Goal: Information Seeking & Learning: Learn about a topic

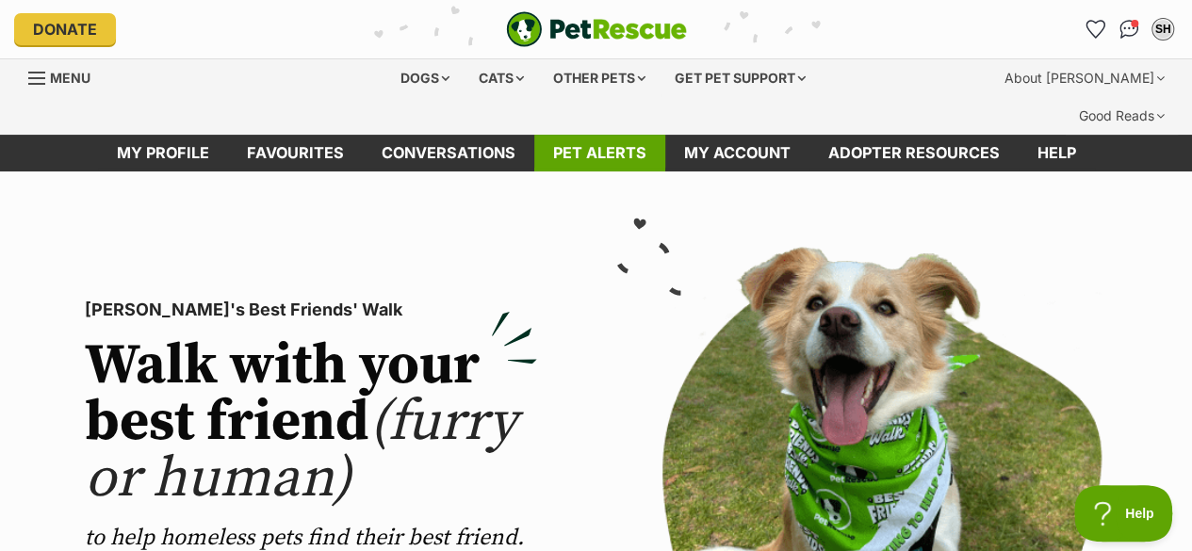
click at [571, 135] on link "Pet alerts" at bounding box center [599, 153] width 131 height 37
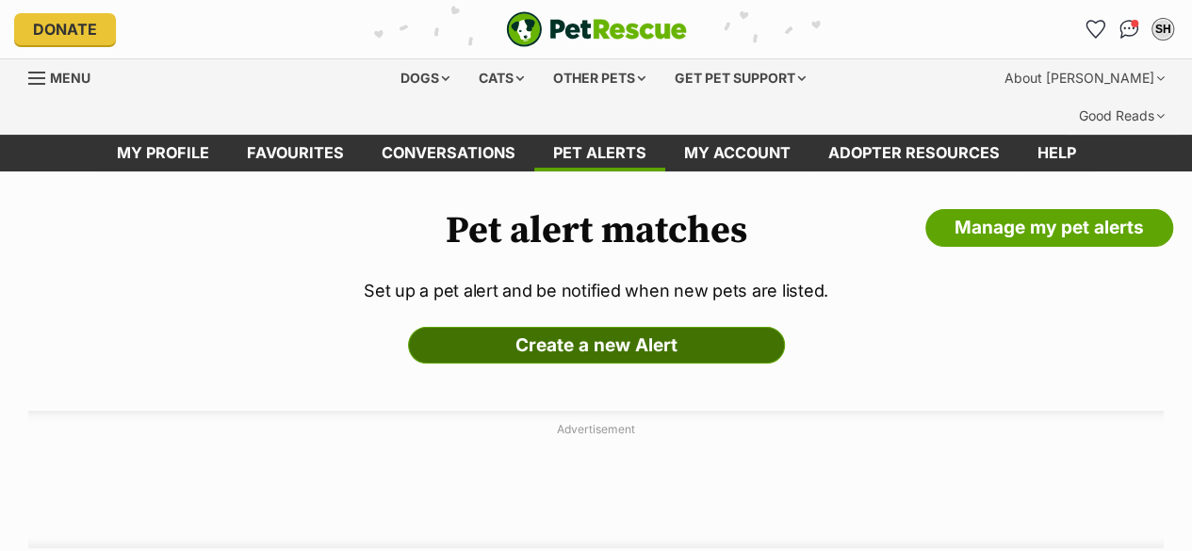
click at [652, 327] on link "Create a new Alert" at bounding box center [596, 346] width 377 height 38
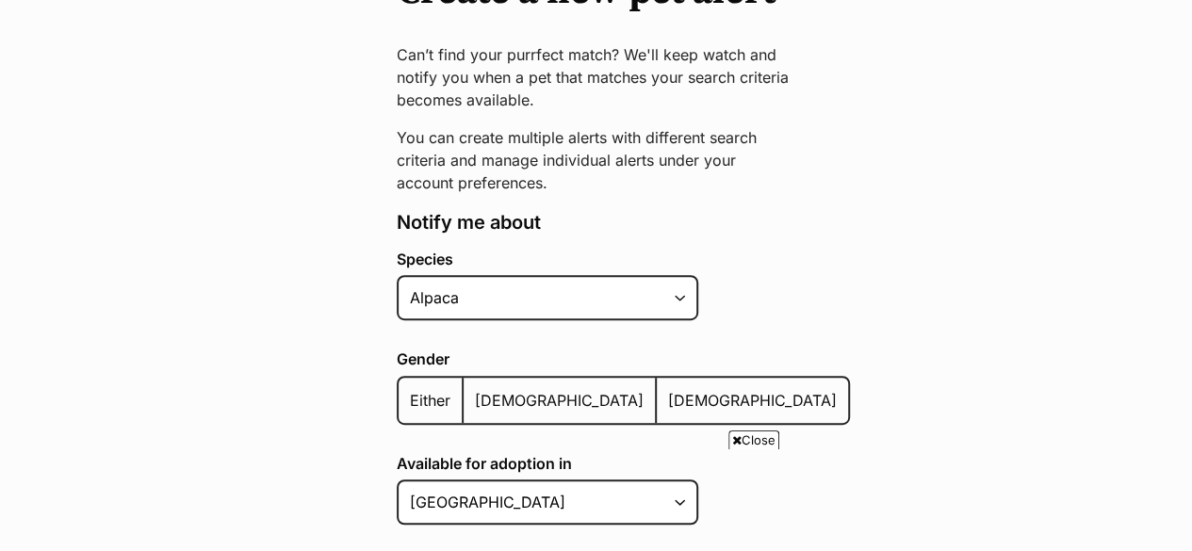
scroll to position [377, 0]
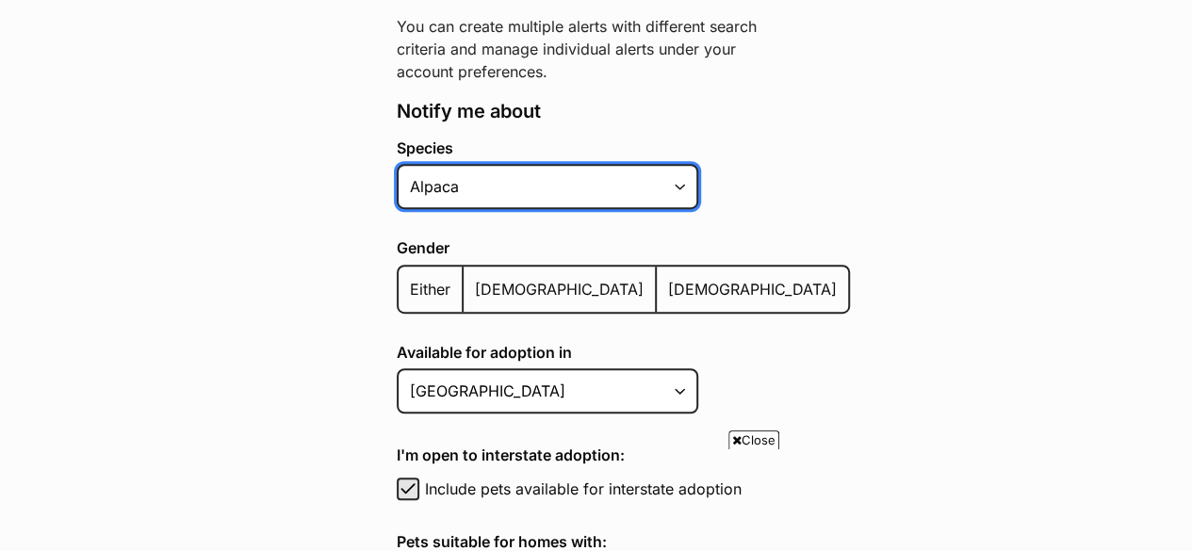
click at [606, 164] on select "Alpaca Bird Cat Chicken Cow Dog Donkey Duck Ferret Fish Goat Goose Guinea Fowl …" at bounding box center [548, 186] width 302 height 45
select select "1"
click at [397, 164] on select "Alpaca Bird Cat Chicken Cow Dog Donkey Duck Ferret Fish Goat Goose Guinea Fowl …" at bounding box center [548, 186] width 302 height 45
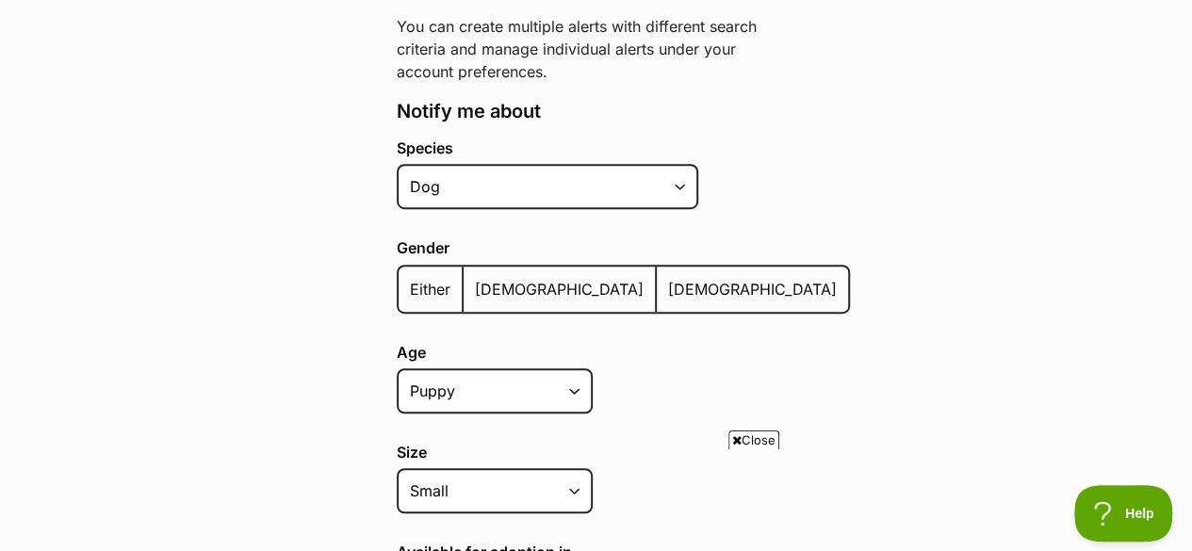
click at [450, 267] on label "Either" at bounding box center [431, 289] width 65 height 45
click at [409, 277] on input "Either" at bounding box center [409, 277] width 0 height 1
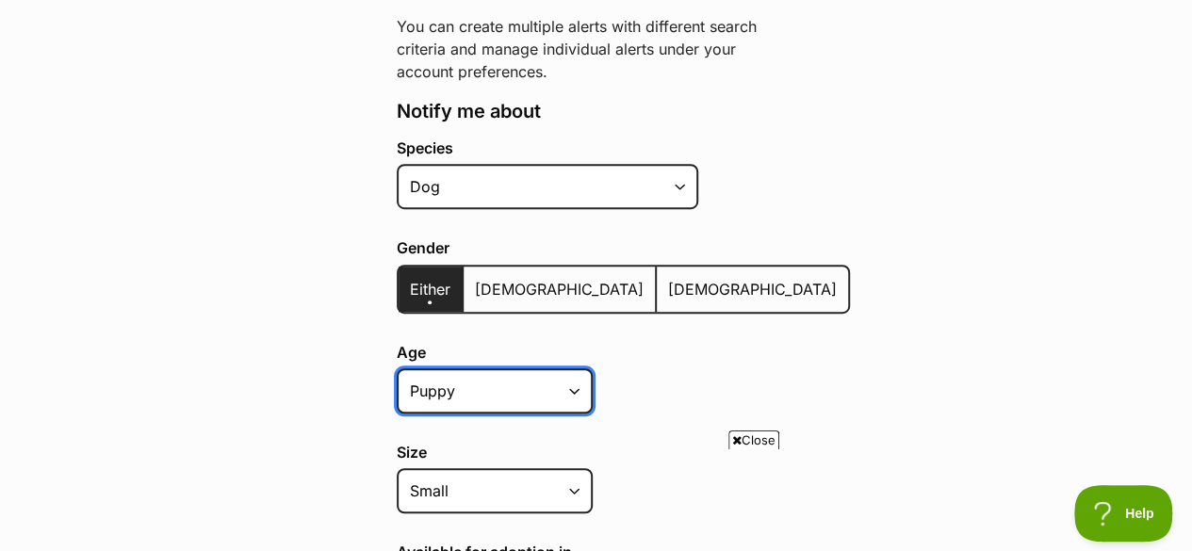
click at [513, 368] on select "Puppy Adult Senior All ages" at bounding box center [495, 390] width 196 height 45
select select "adult"
click at [397, 368] on select "Puppy Adult Senior All ages" at bounding box center [495, 390] width 196 height 45
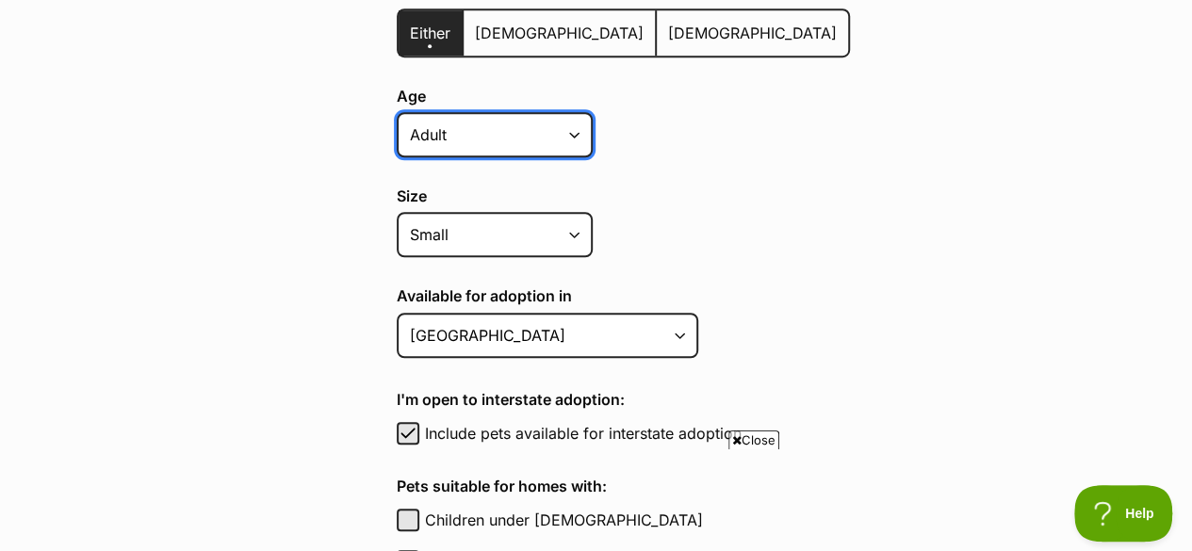
scroll to position [754, 0]
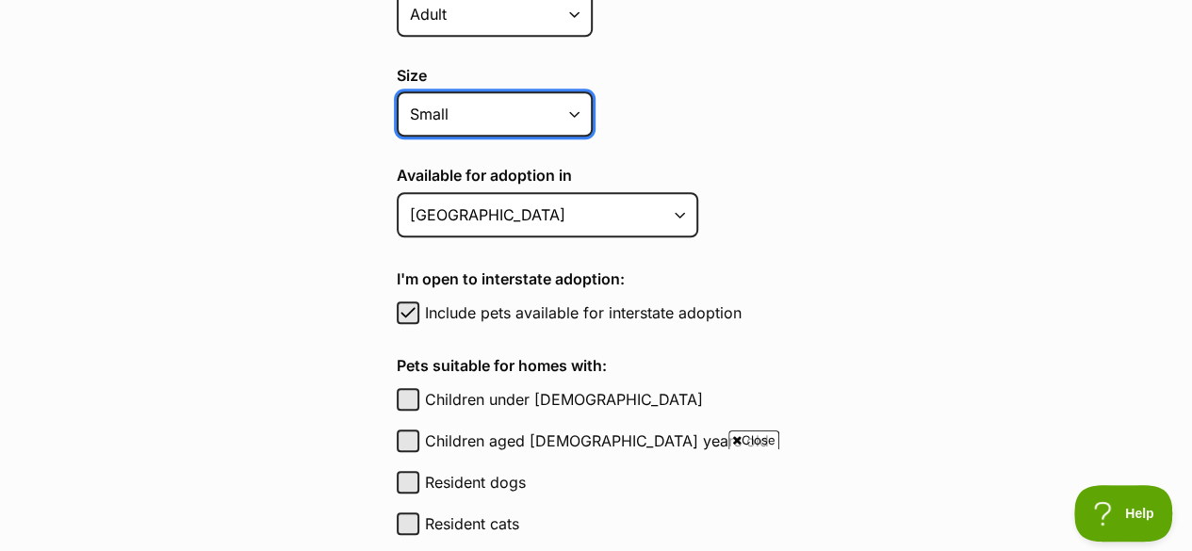
click at [545, 91] on select "Small Medium Large All sizes" at bounding box center [495, 113] width 196 height 45
select select "medium"
click at [397, 91] on select "Small Medium Large All sizes" at bounding box center [495, 113] width 196 height 45
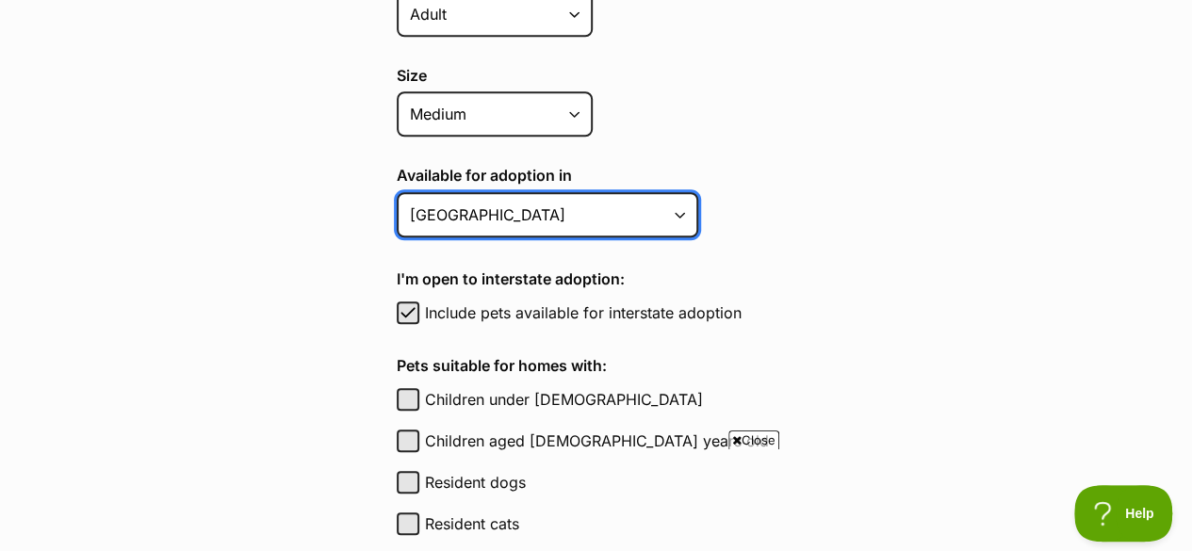
click at [570, 192] on select "Australian Capital Territory New South Wales Northern Territory Queensland Sout…" at bounding box center [548, 214] width 302 height 45
select select "2"
click at [397, 192] on select "Australian Capital Territory New South Wales Northern Territory Queensland Sout…" at bounding box center [548, 214] width 302 height 45
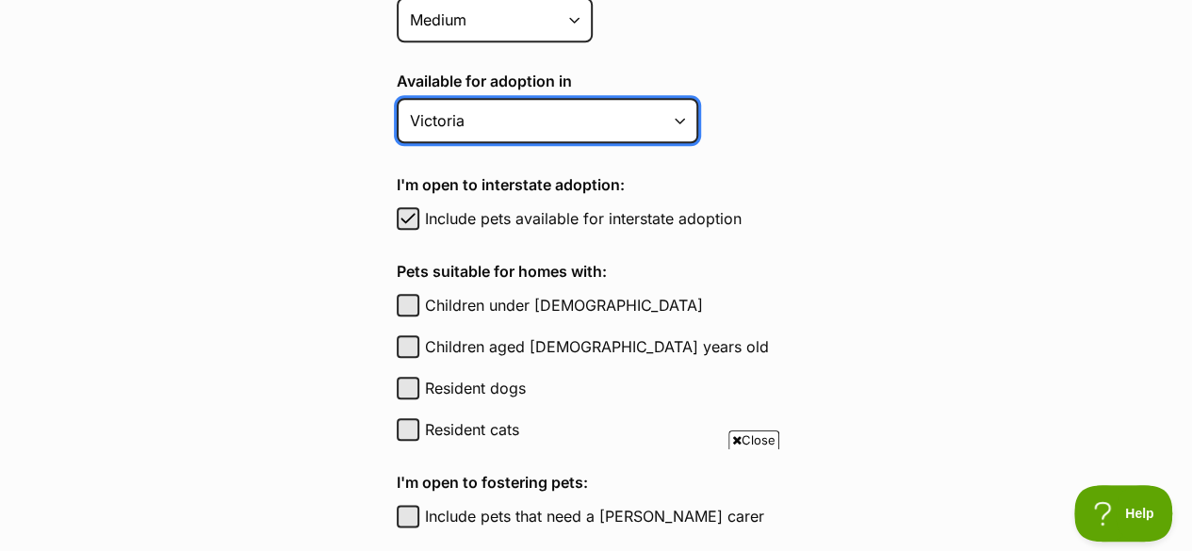
scroll to position [942, 0]
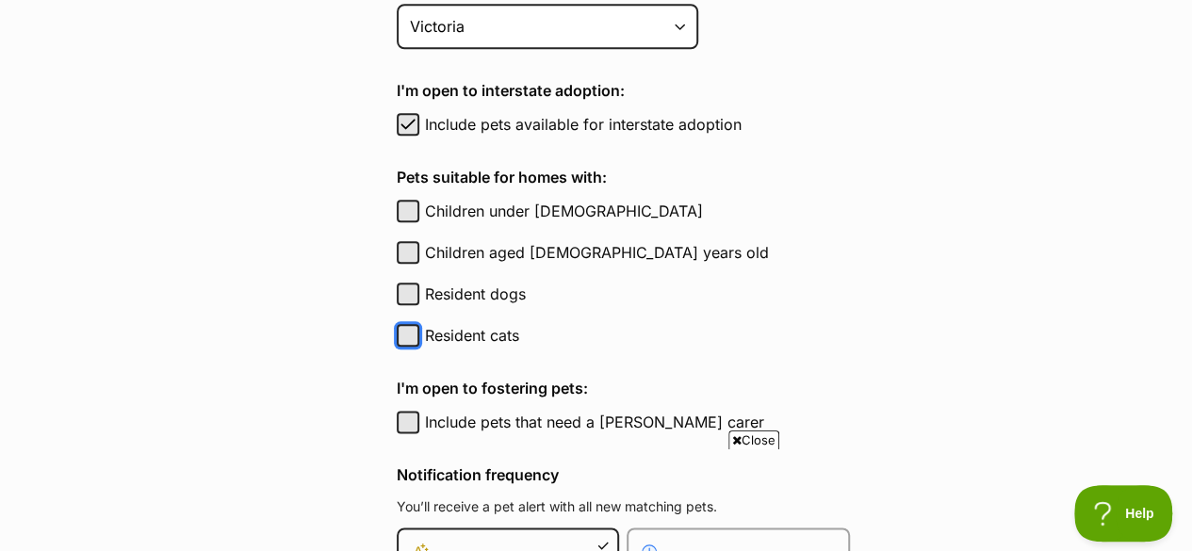
click at [415, 324] on button "Resident cats" at bounding box center [408, 335] width 23 height 23
checkbox input "true"
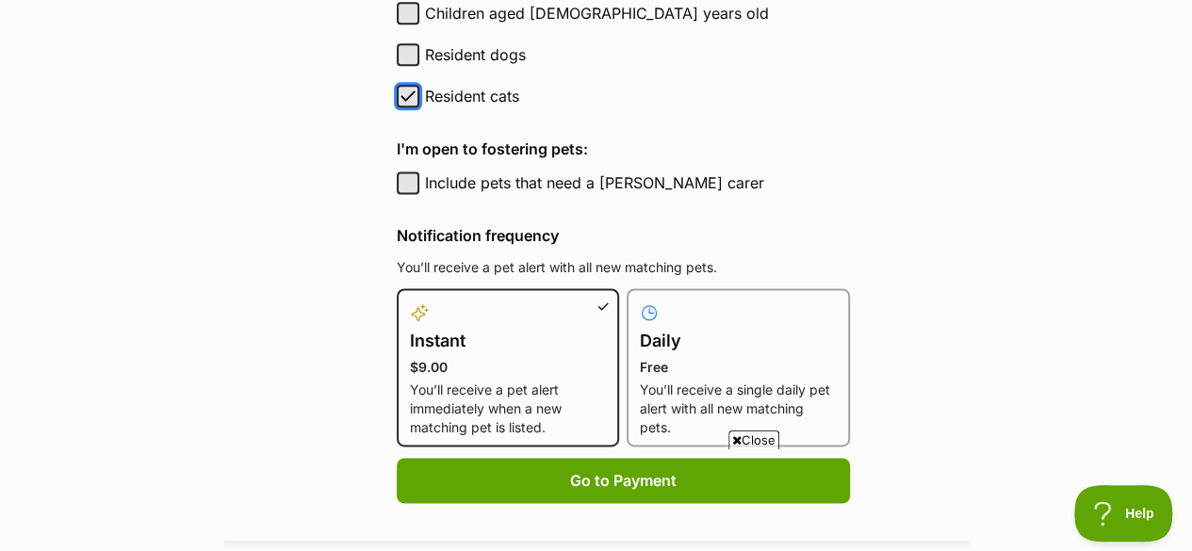
scroll to position [1225, 0]
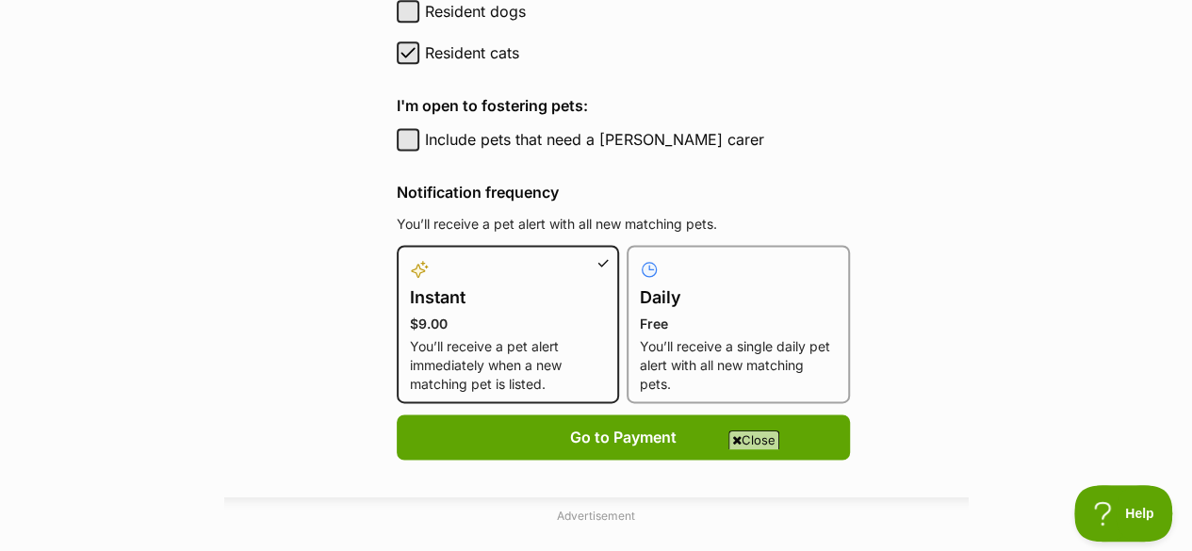
click at [652, 315] on p "Free" at bounding box center [738, 324] width 197 height 19
click at [639, 257] on input "Daily Free You’ll receive a single daily pet alert with all new matching pets." at bounding box center [638, 256] width 1 height 1
radio input "true"
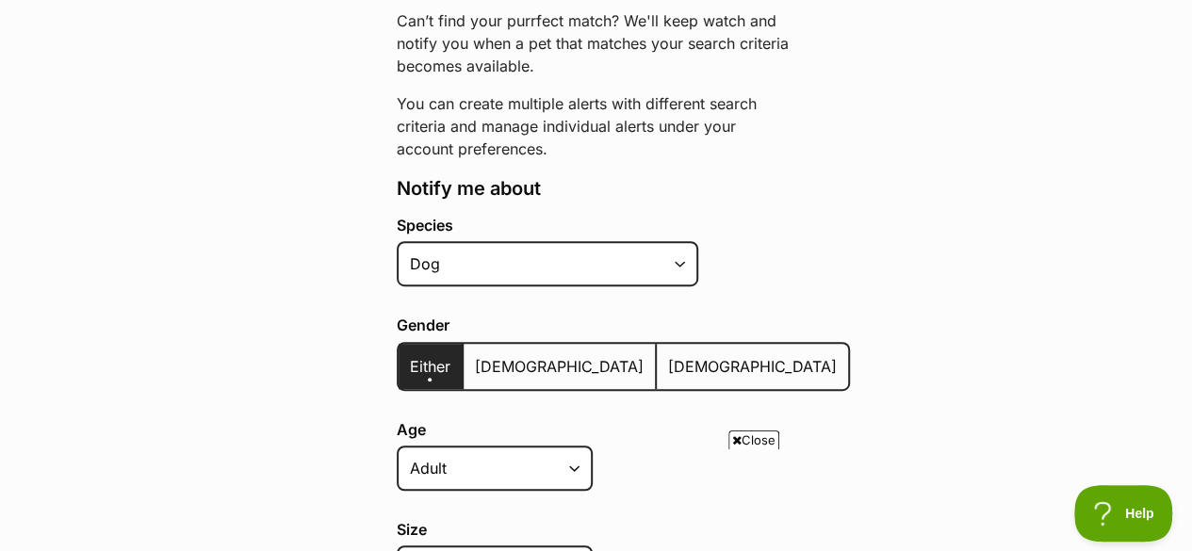
scroll to position [0, 0]
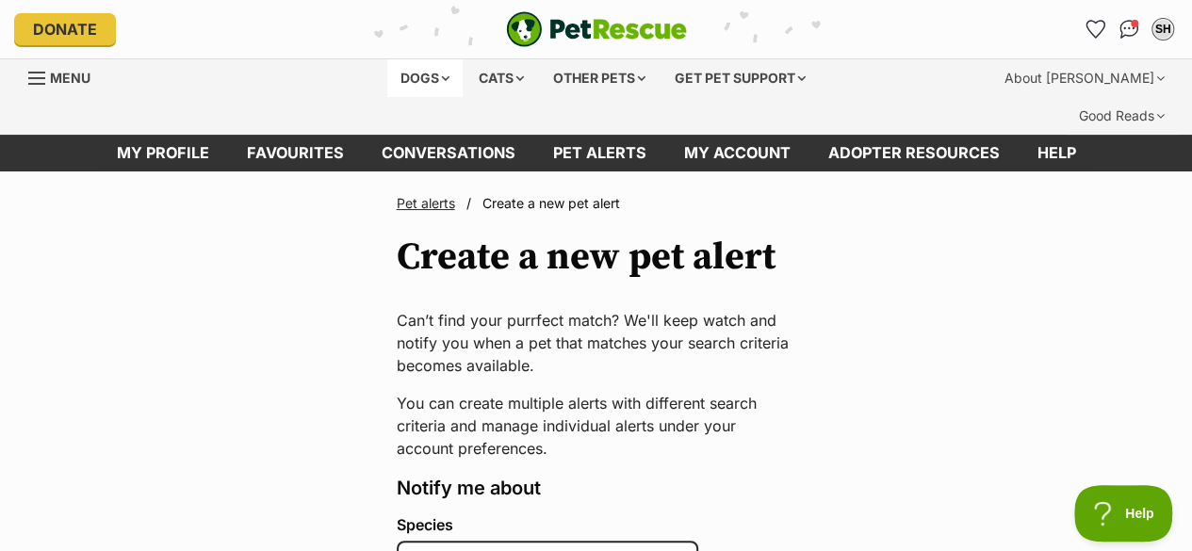
click at [418, 73] on div "Dogs" at bounding box center [424, 78] width 75 height 38
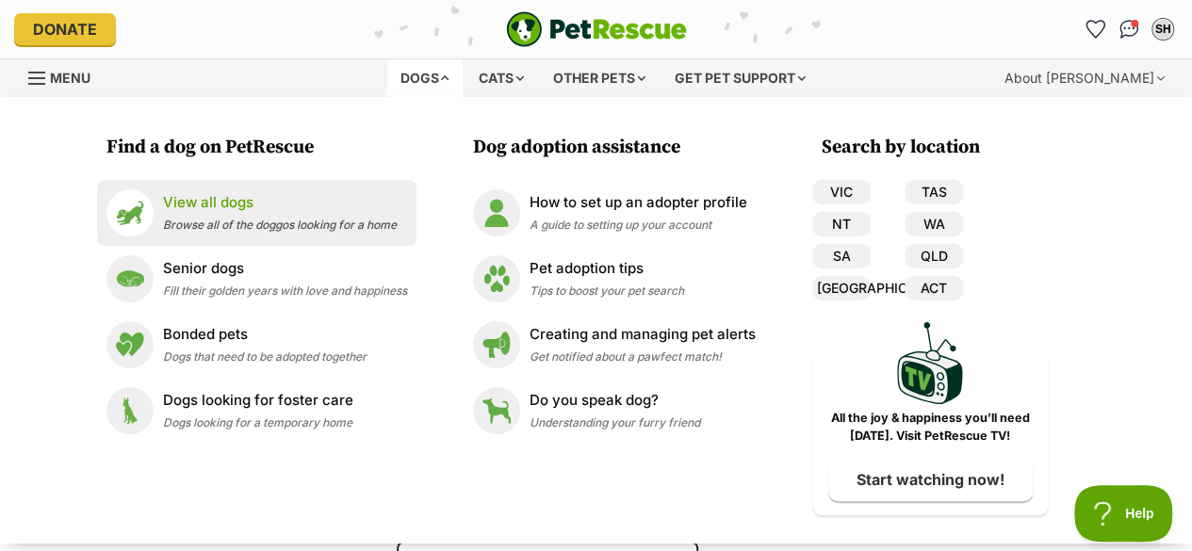
click at [259, 216] on div "View all dogs Browse all of the doggos looking for a home" at bounding box center [280, 212] width 234 height 41
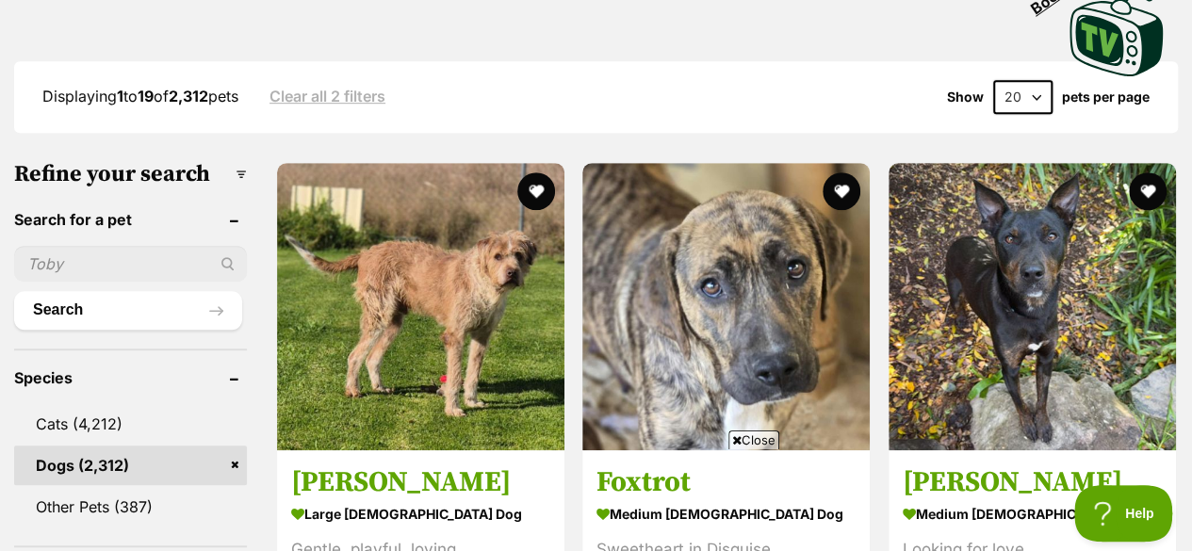
scroll to position [565, 0]
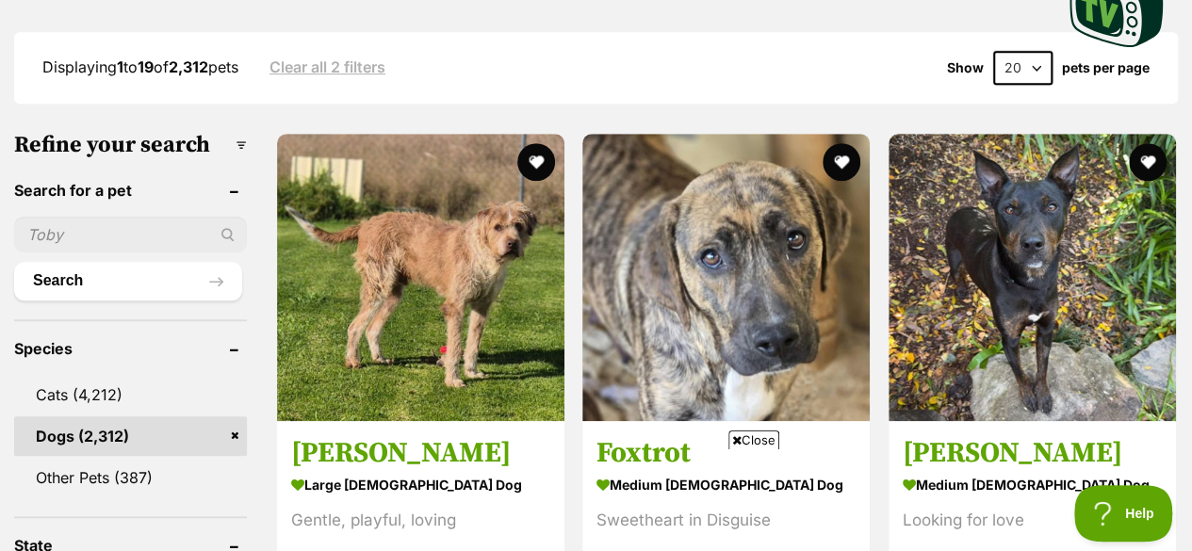
click at [106, 417] on link "Dogs (2,312)" at bounding box center [130, 437] width 233 height 40
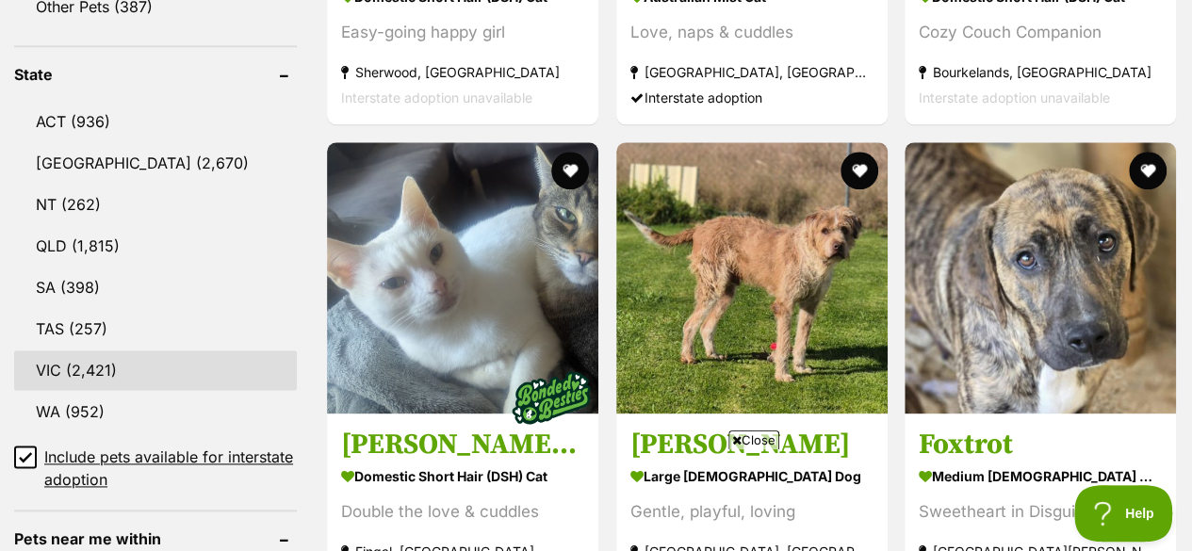
click at [55, 351] on link "VIC (2,421)" at bounding box center [155, 371] width 283 height 40
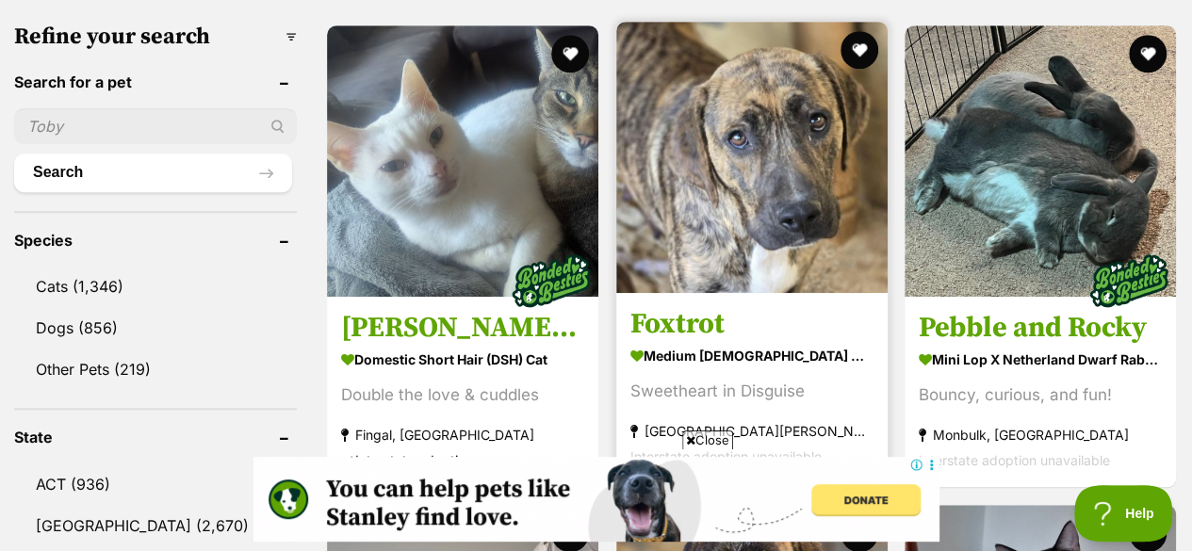
scroll to position [660, 0]
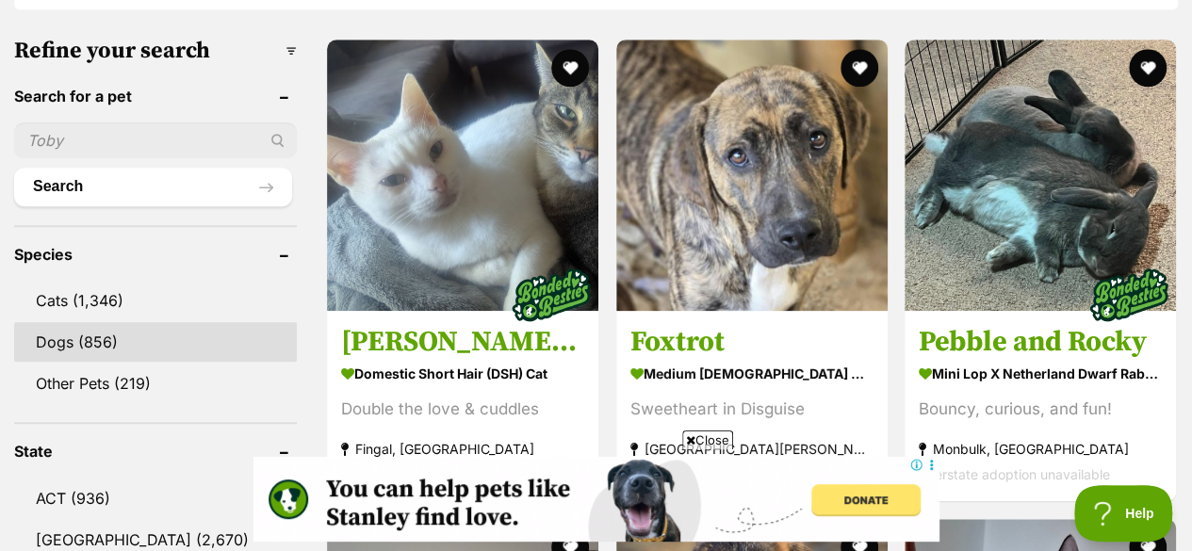
click at [116, 322] on link "Dogs (856)" at bounding box center [155, 342] width 283 height 40
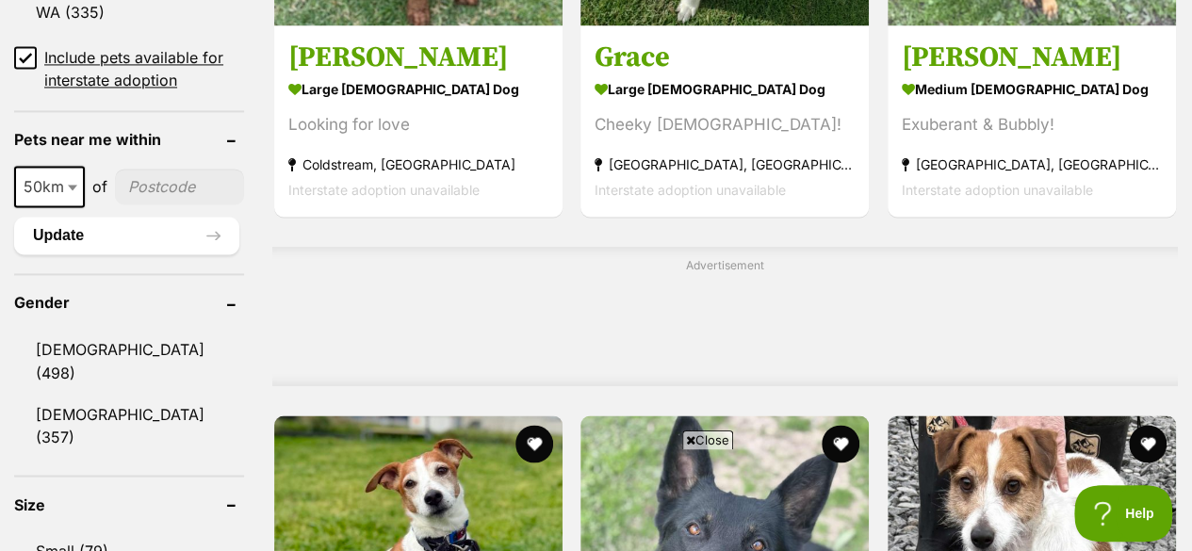
click at [163, 169] on input"] "postcode" at bounding box center [179, 187] width 129 height 36
type input"] "3194"
click at [90, 217] on button "Update" at bounding box center [126, 236] width 225 height 38
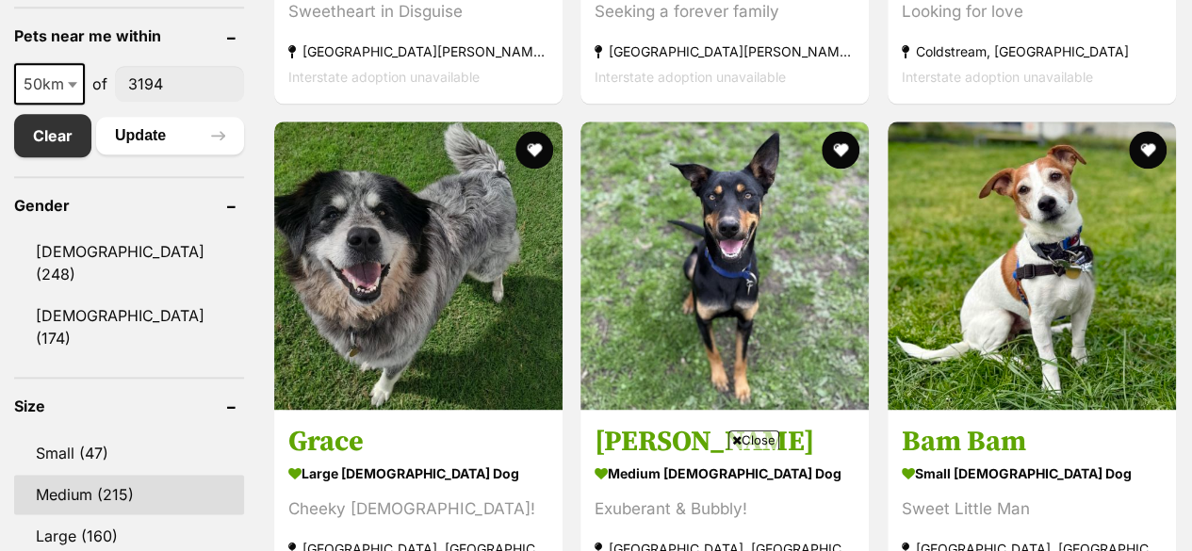
scroll to position [1131, 0]
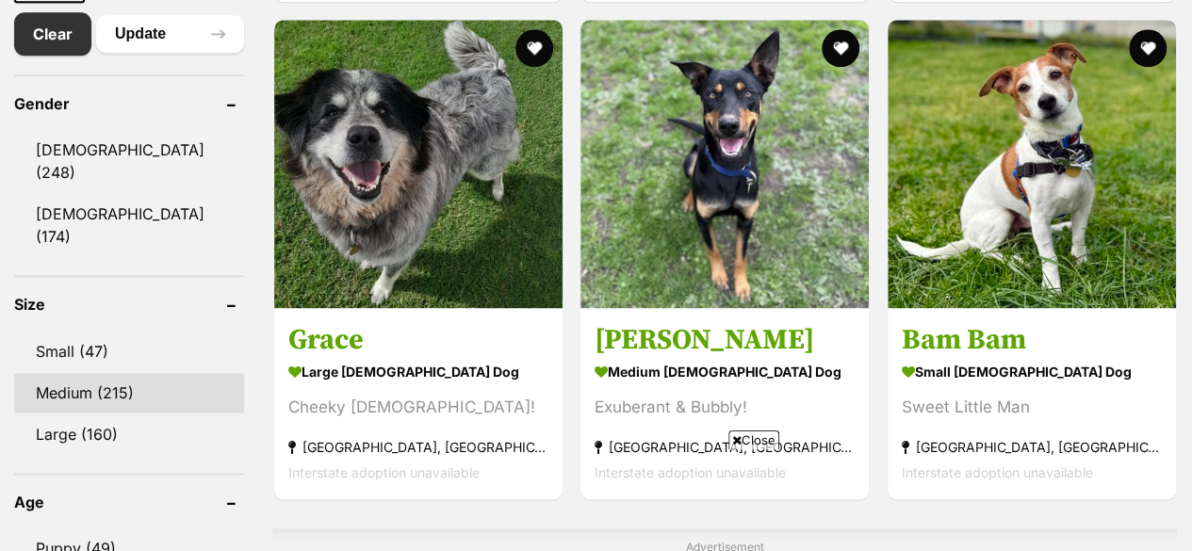
click at [51, 373] on link "Medium (215)" at bounding box center [129, 393] width 230 height 40
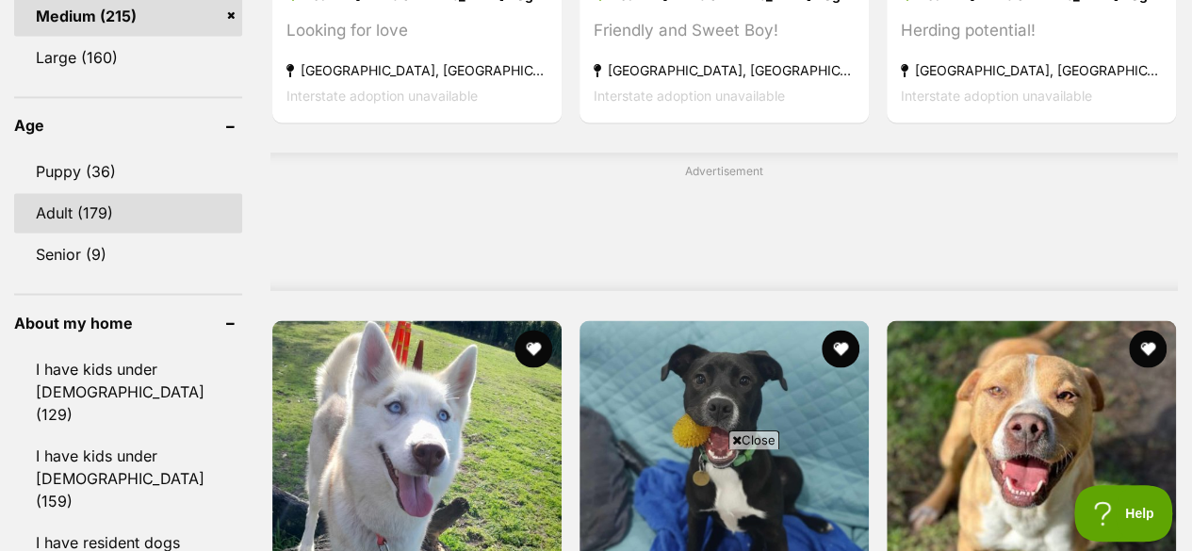
click at [127, 193] on link "Adult (179)" at bounding box center [128, 213] width 228 height 40
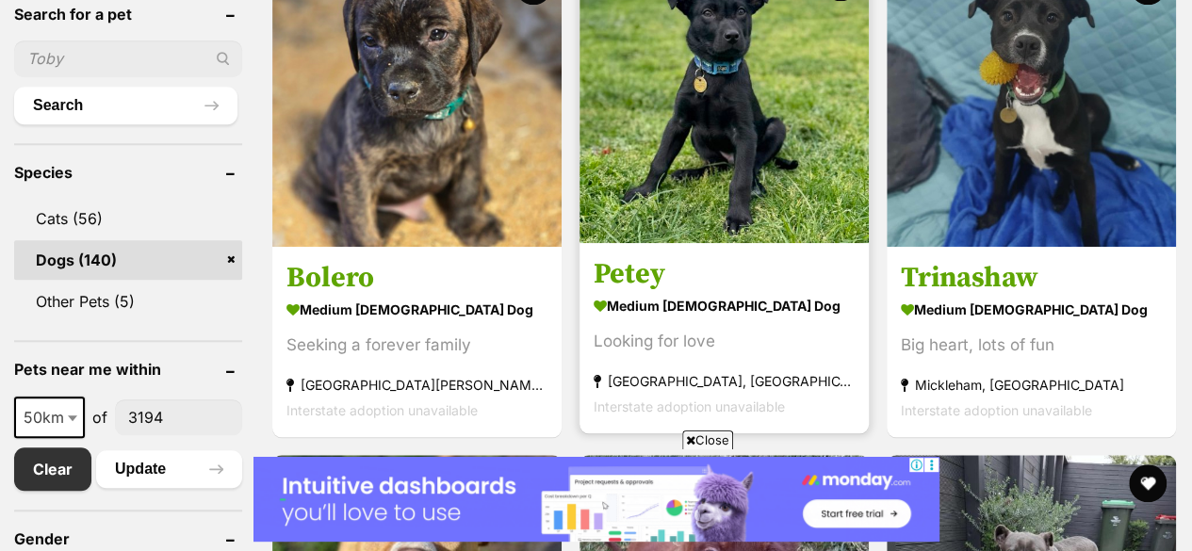
scroll to position [660, 0]
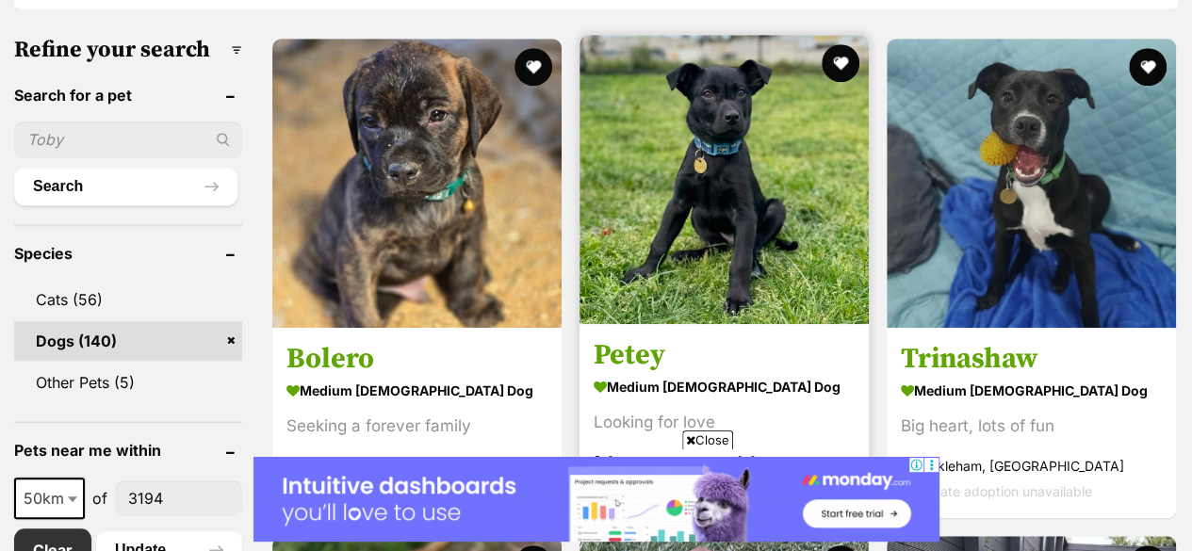
drag, startPoint x: 678, startPoint y: 347, endPoint x: 665, endPoint y: 342, distance: 13.1
click at [677, 373] on strong "medium [DEMOGRAPHIC_DATA] Dog" at bounding box center [724, 386] width 261 height 27
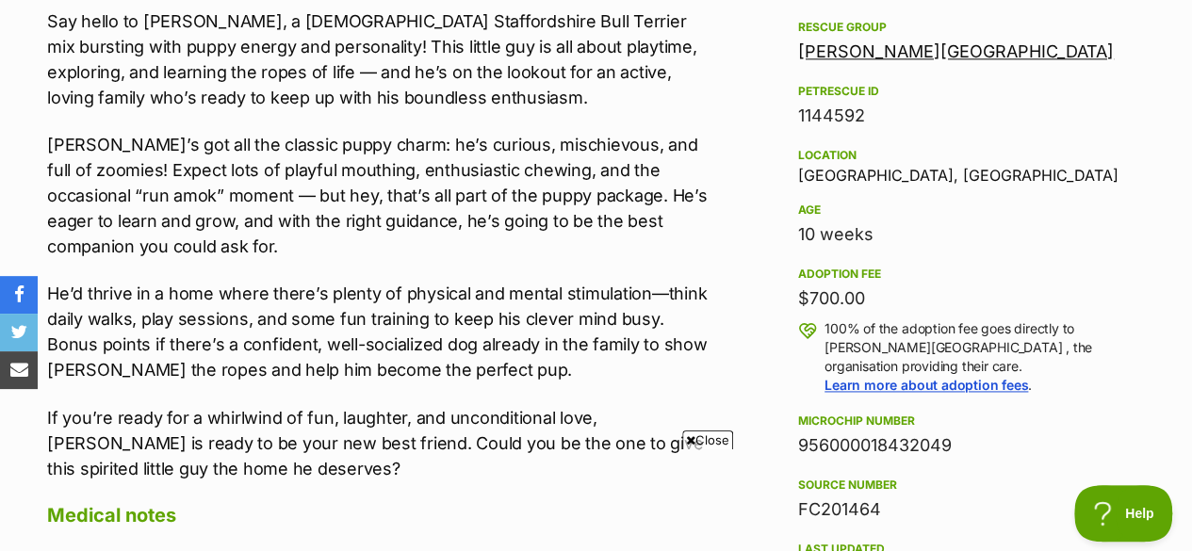
scroll to position [1131, 0]
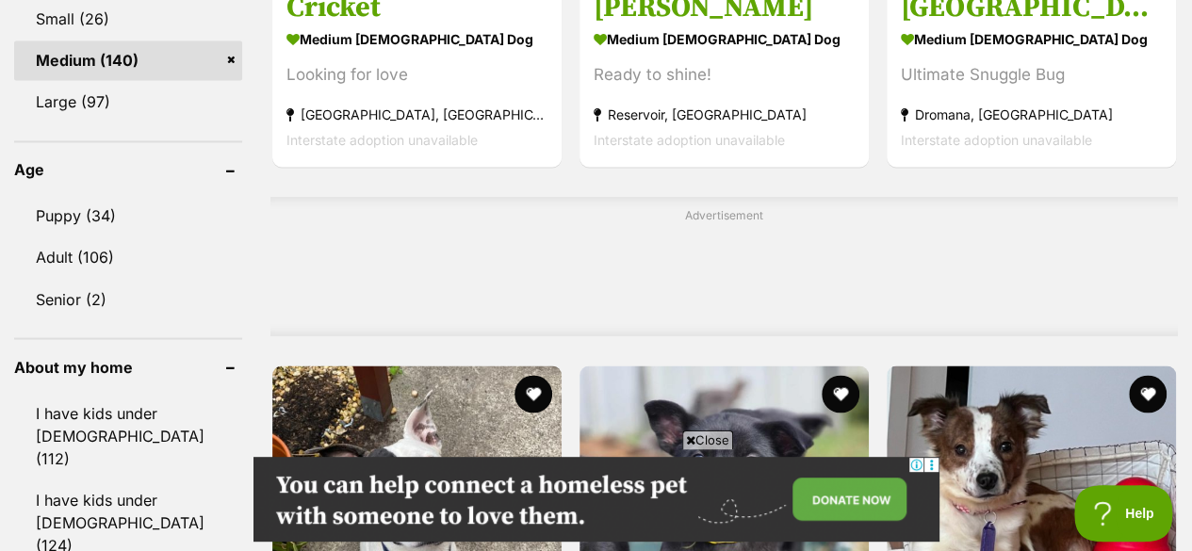
scroll to position [1320, 0]
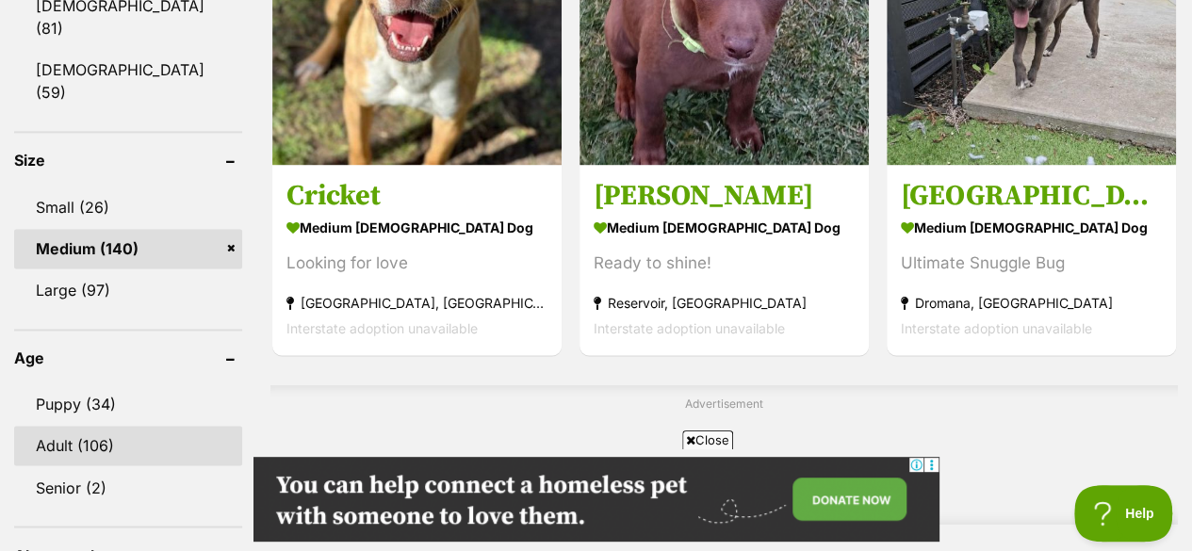
click at [100, 426] on link "Adult (106)" at bounding box center [128, 446] width 228 height 40
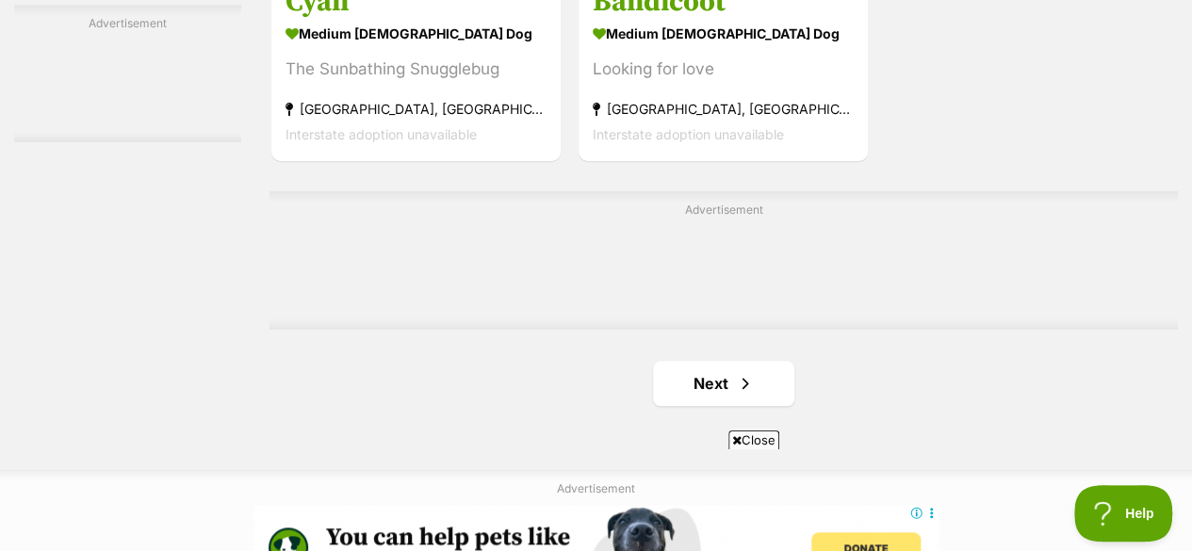
scroll to position [4523, 0]
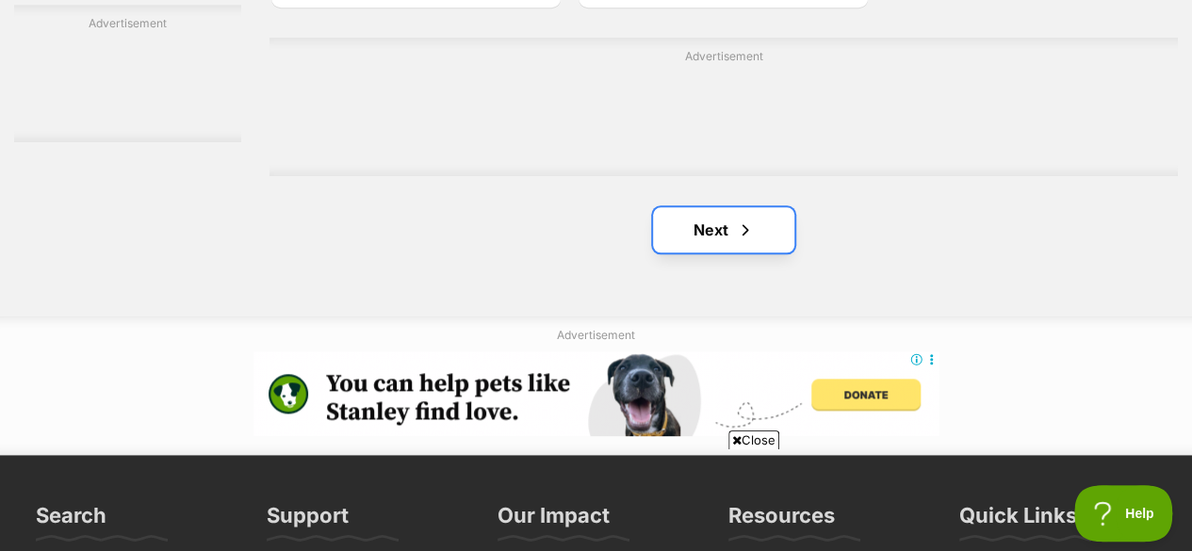
click at [777, 207] on link "Next" at bounding box center [723, 229] width 141 height 45
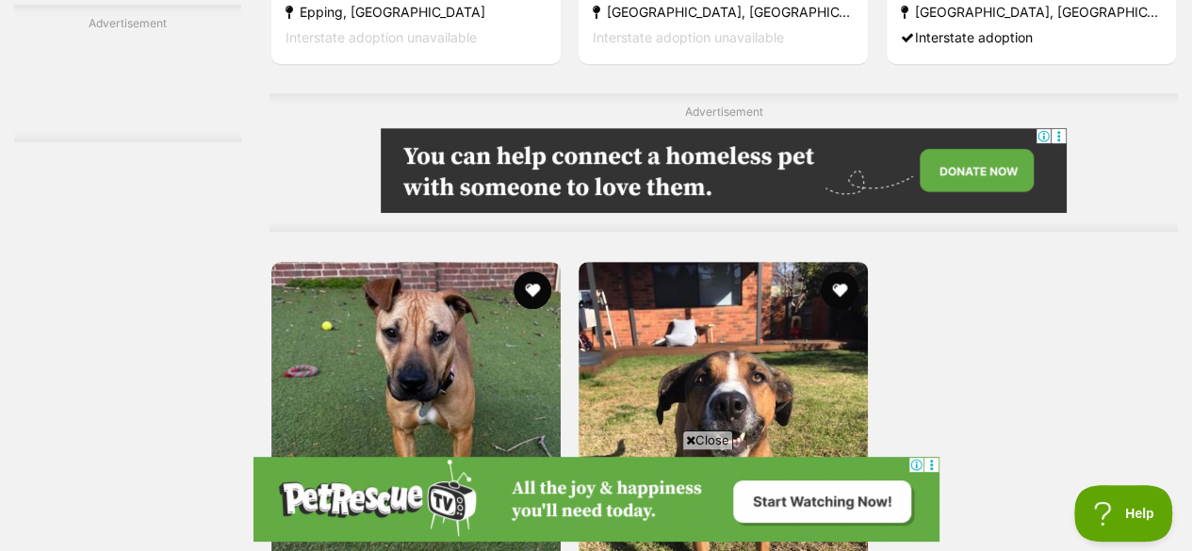
scroll to position [4452, 0]
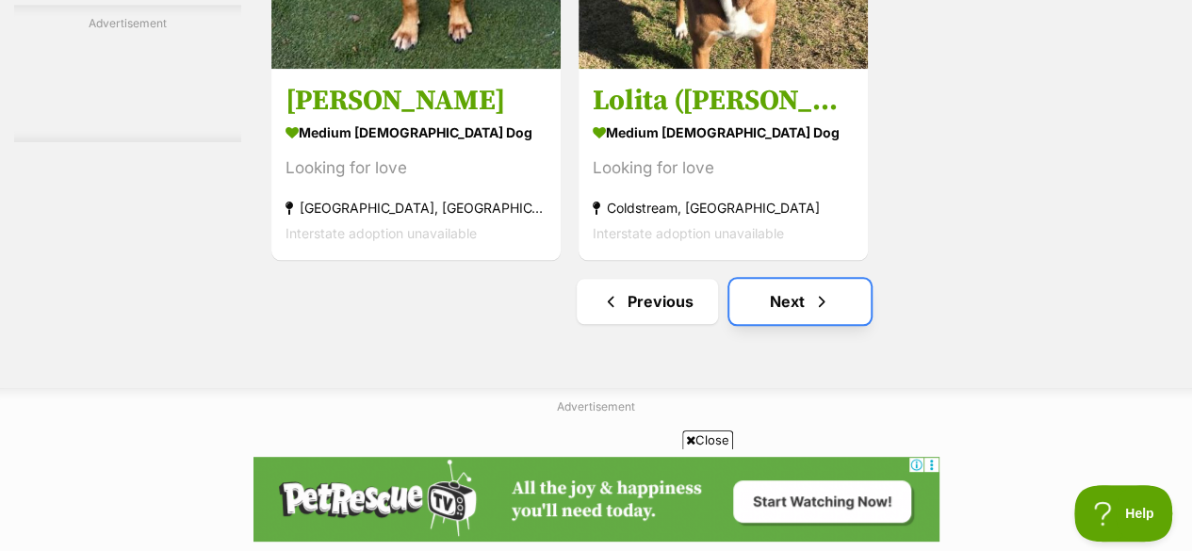
click at [818, 290] on span "Next page" at bounding box center [821, 301] width 19 height 23
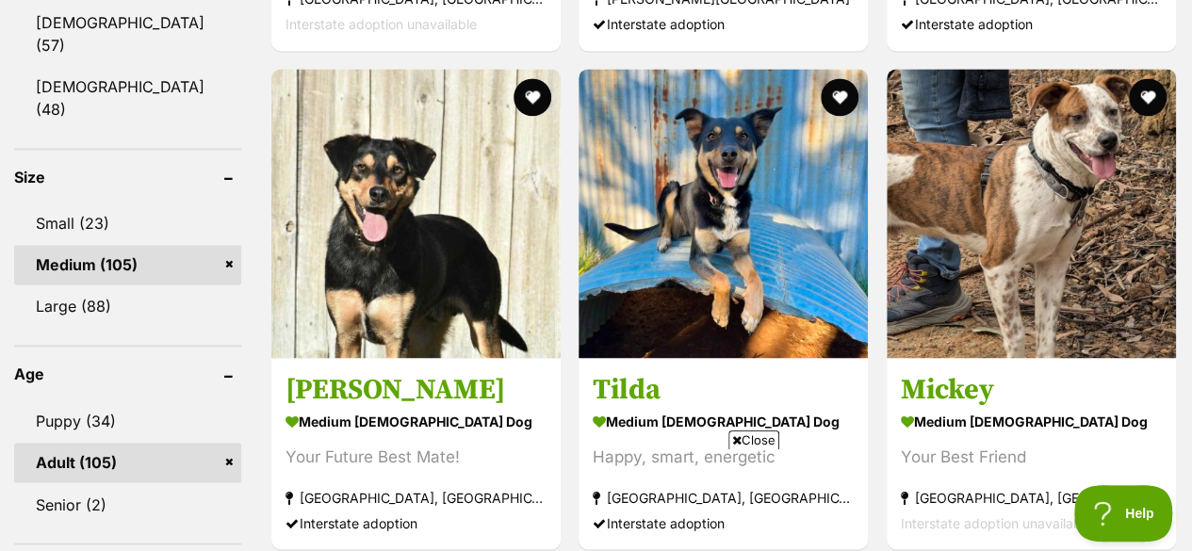
scroll to position [1318, 0]
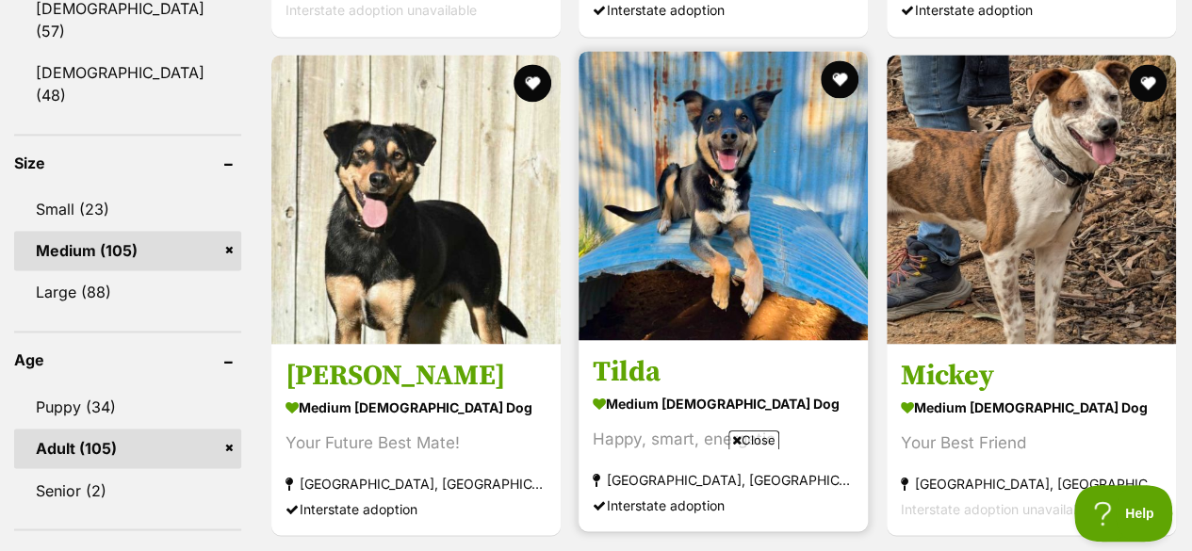
click at [731, 390] on strong "medium [DEMOGRAPHIC_DATA] Dog" at bounding box center [723, 403] width 261 height 27
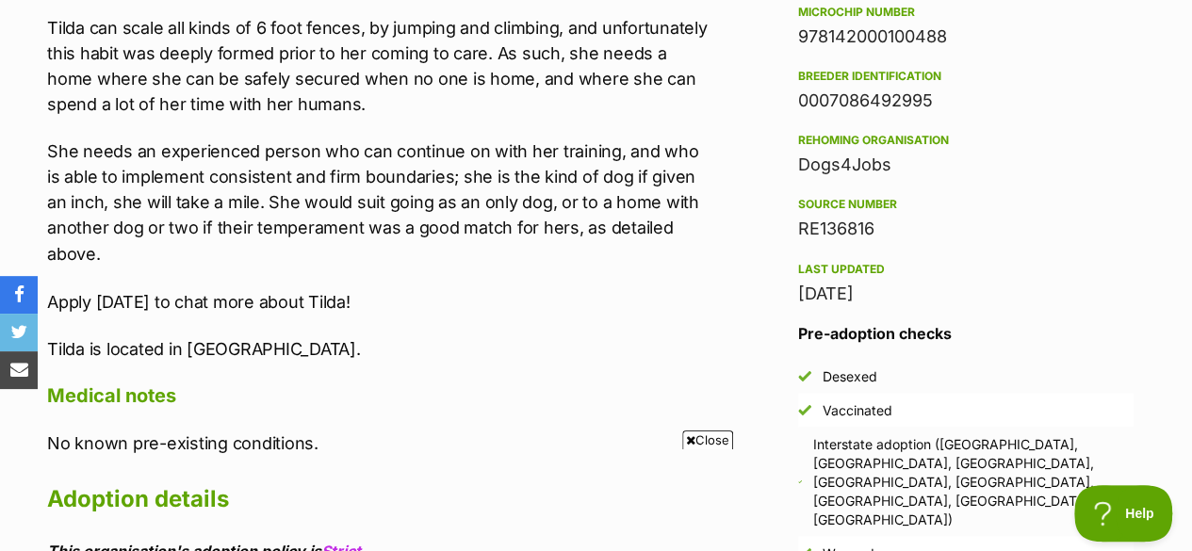
scroll to position [1542, 0]
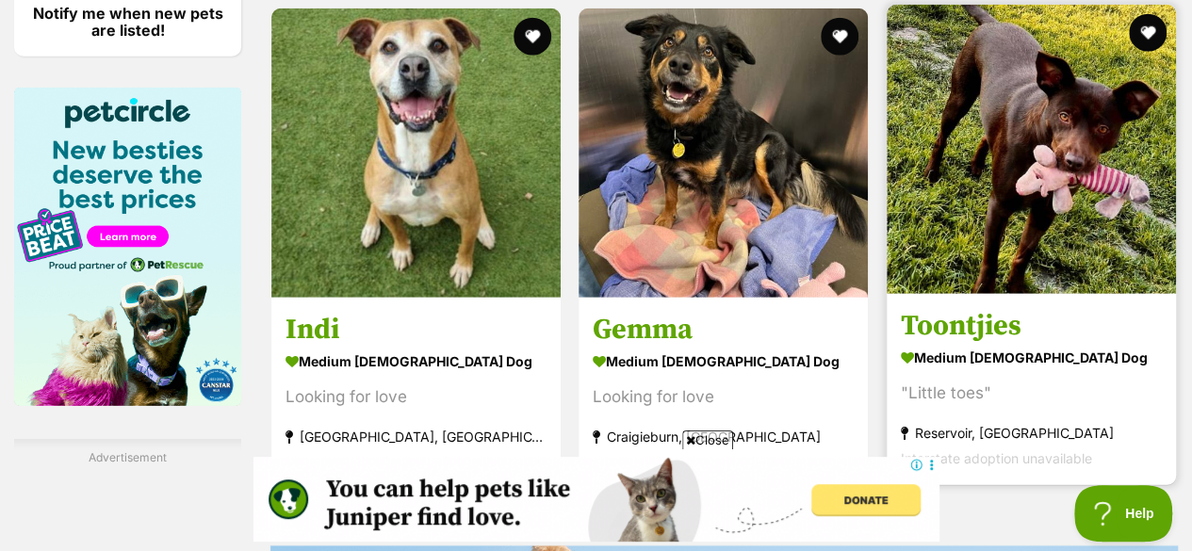
scroll to position [2544, 0]
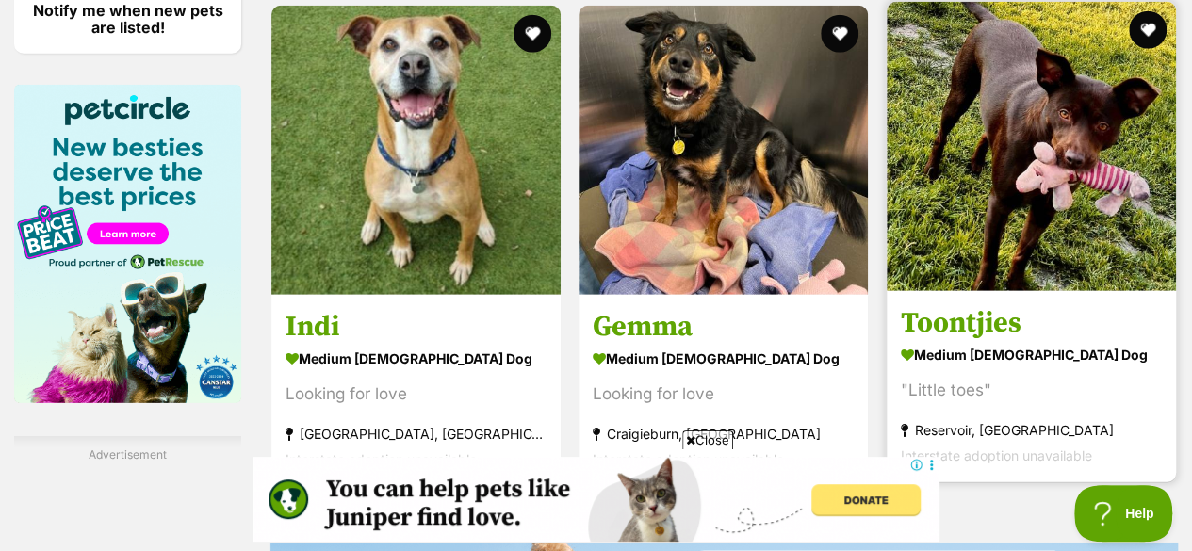
click at [1007, 305] on h3 "Toontjies" at bounding box center [1031, 323] width 261 height 36
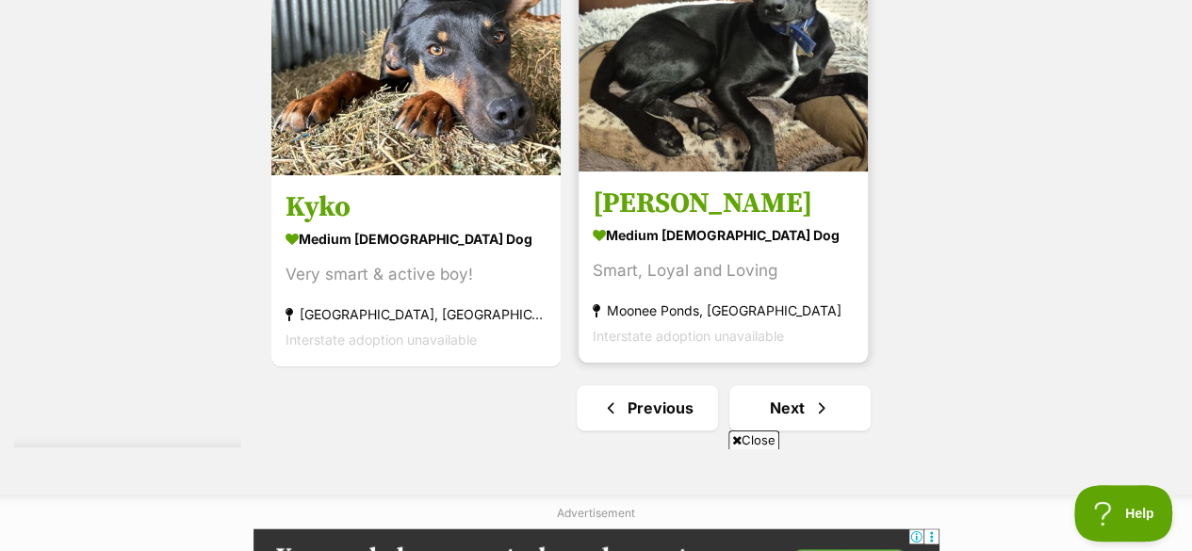
scroll to position [4523, 0]
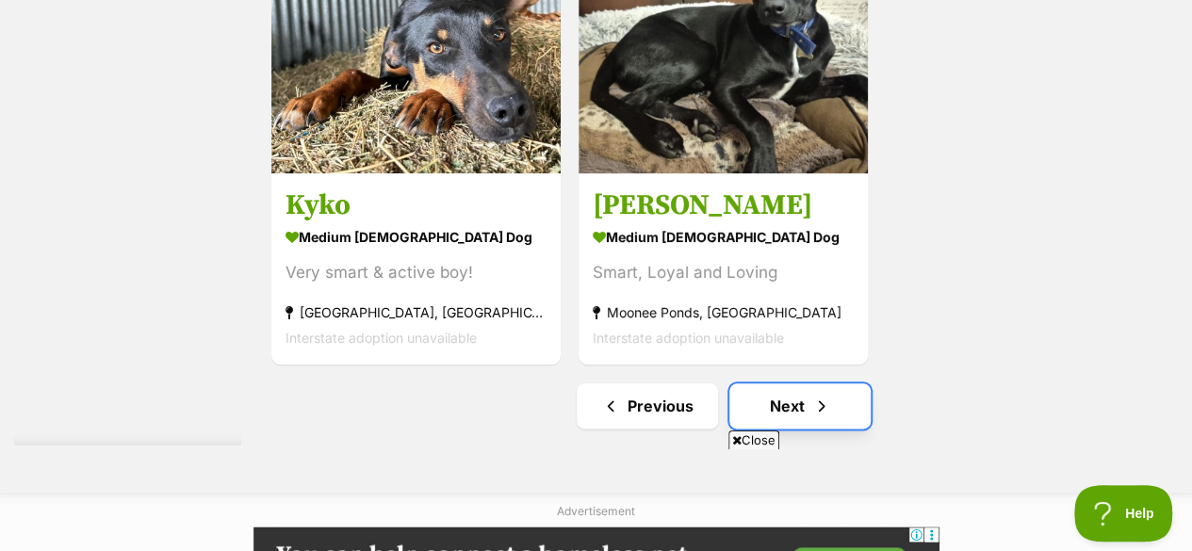
click at [762, 384] on link "Next" at bounding box center [799, 406] width 141 height 45
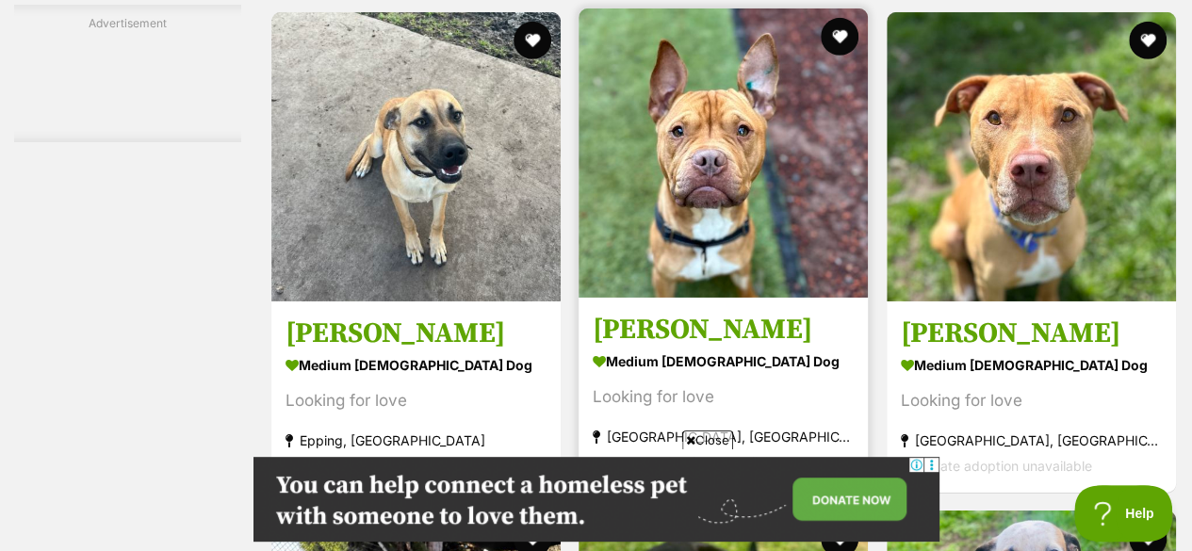
scroll to position [3016, 0]
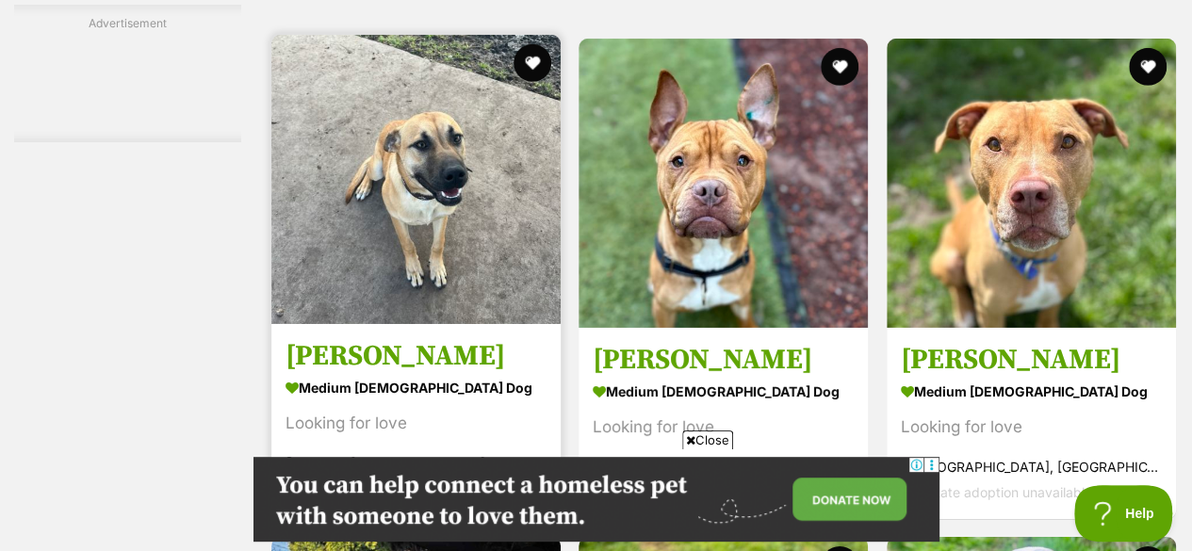
click at [328, 338] on h3 "Nigel" at bounding box center [416, 356] width 261 height 36
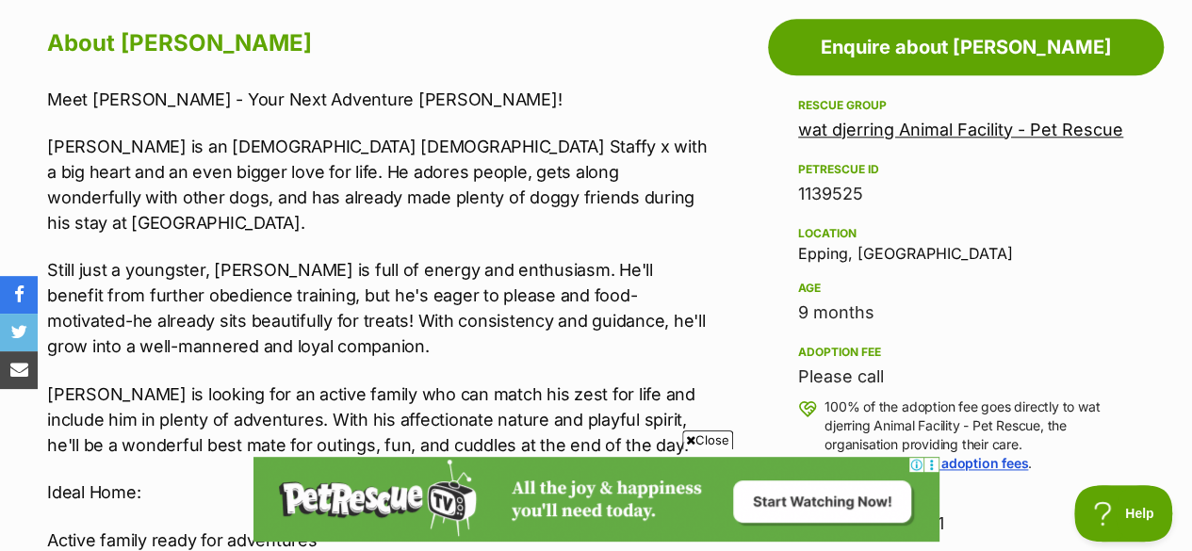
scroll to position [1037, 0]
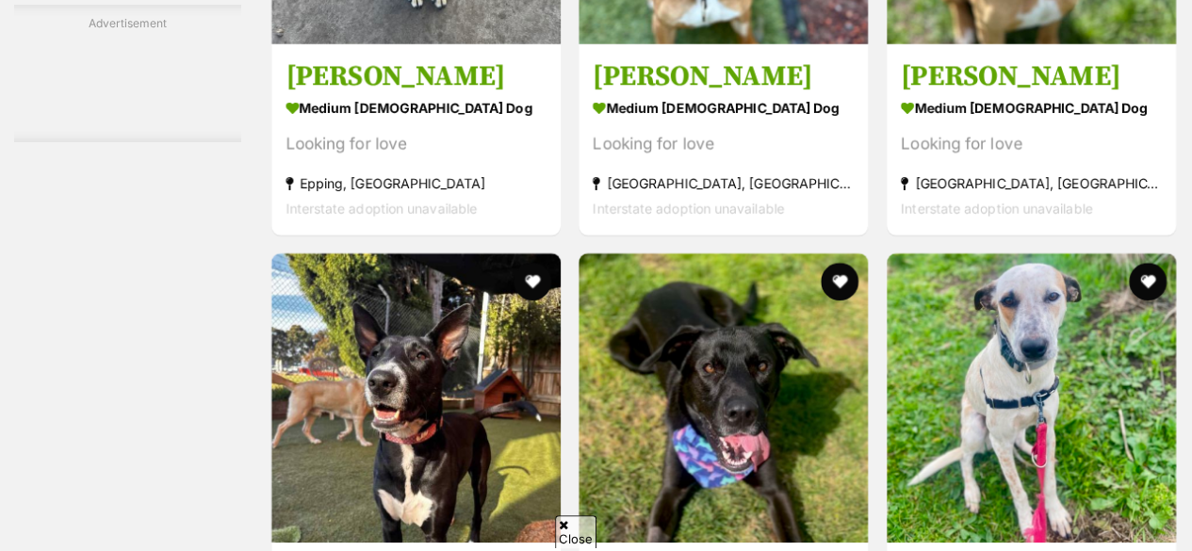
scroll to position [3393, 0]
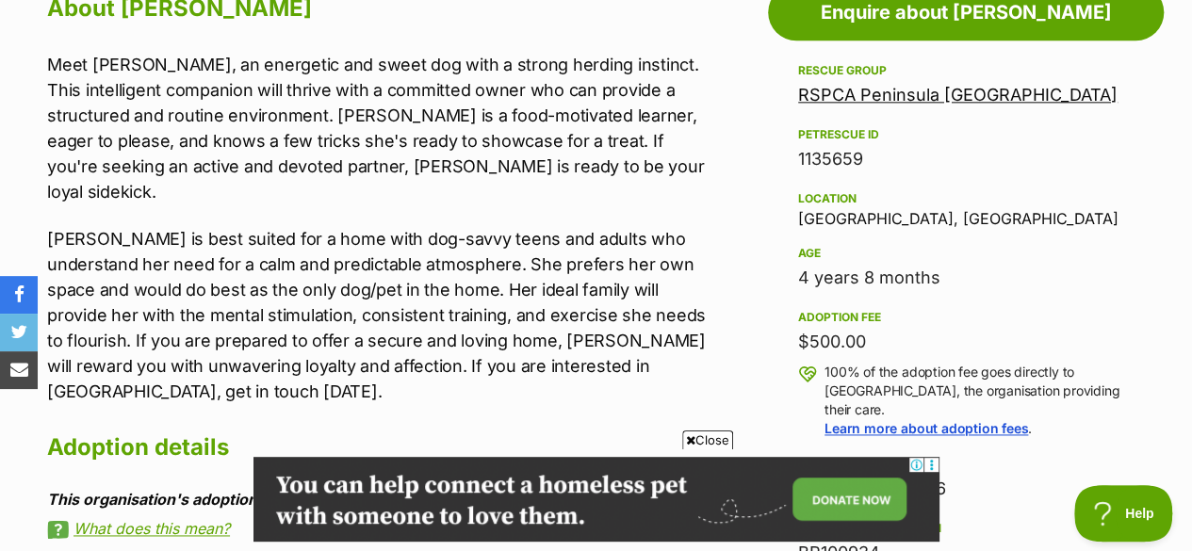
scroll to position [1037, 0]
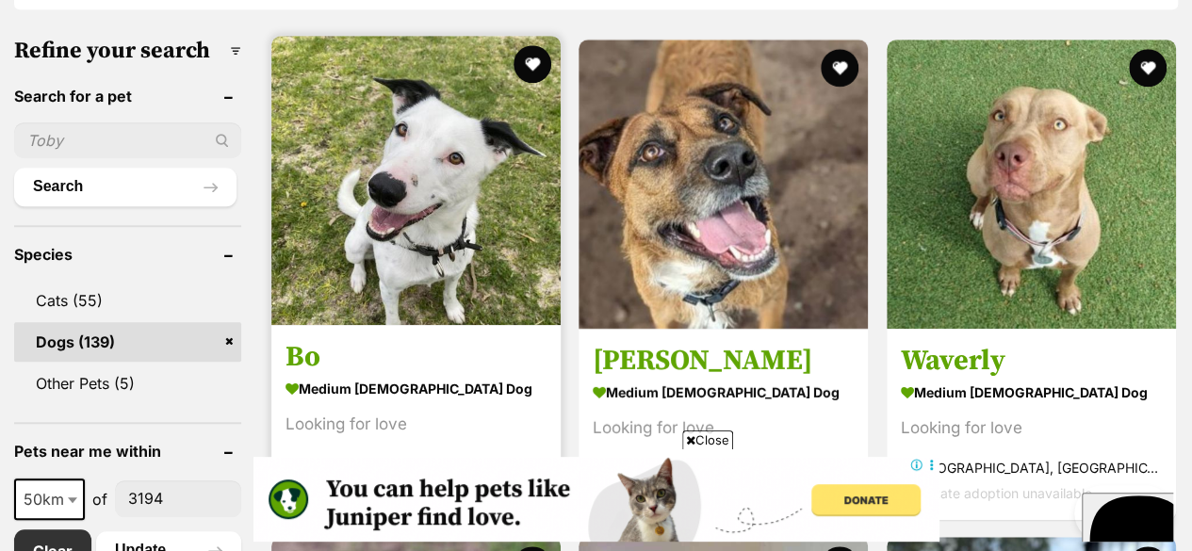
click at [307, 338] on h3 "Bo" at bounding box center [416, 356] width 261 height 36
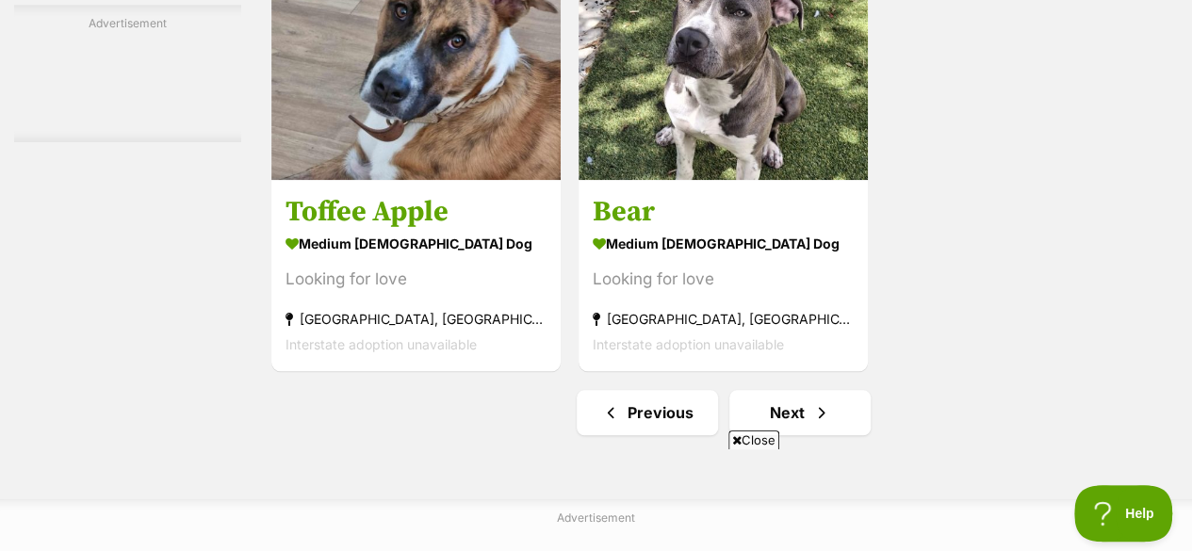
scroll to position [4430, 0]
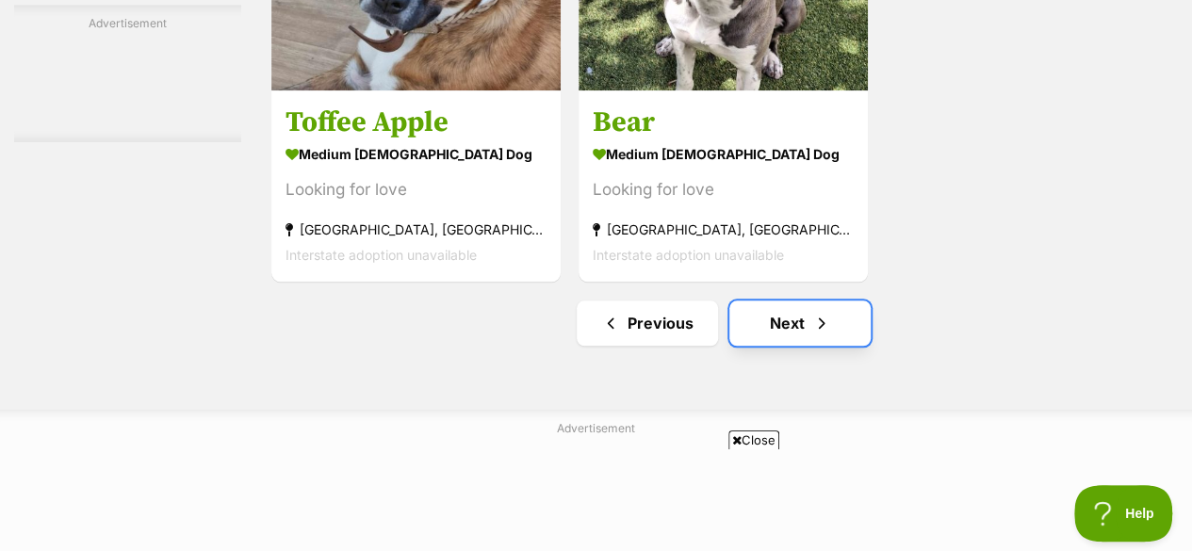
click at [762, 301] on link "Next" at bounding box center [799, 323] width 141 height 45
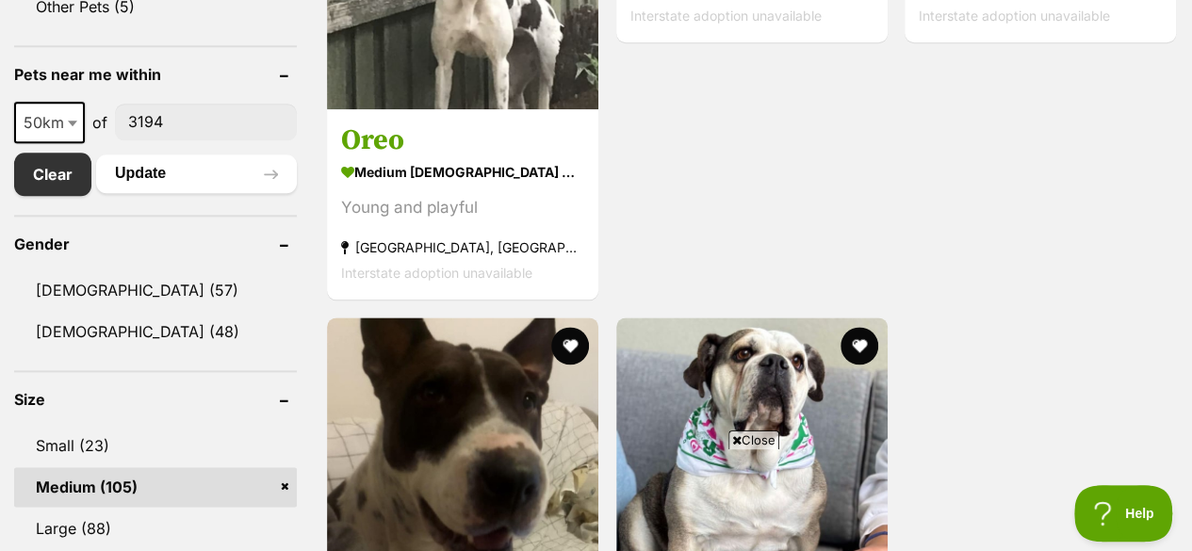
scroll to position [1131, 0]
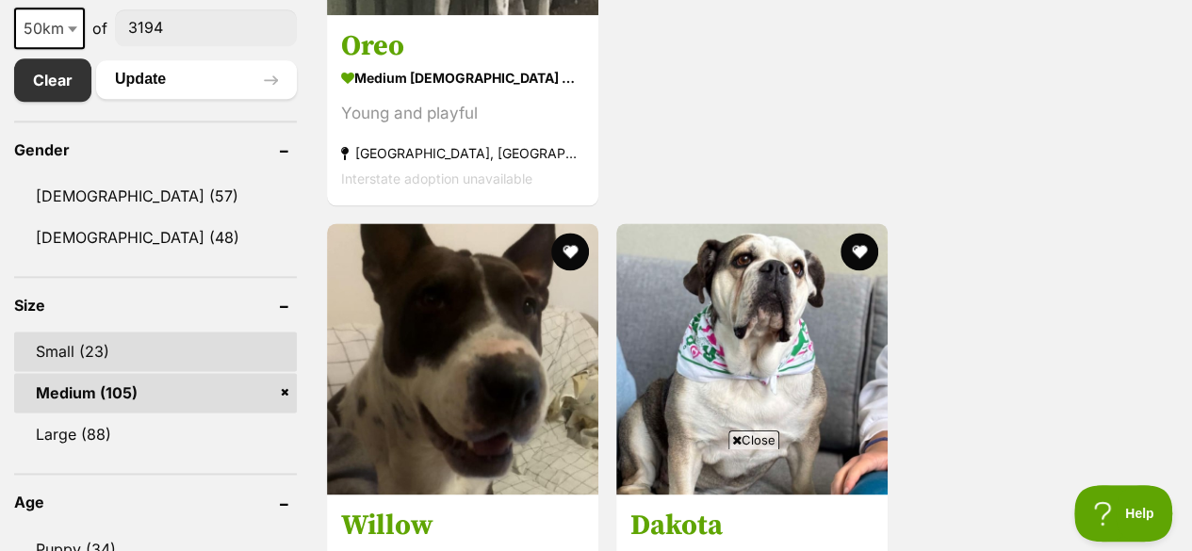
click at [74, 332] on link "Small (23)" at bounding box center [155, 352] width 283 height 40
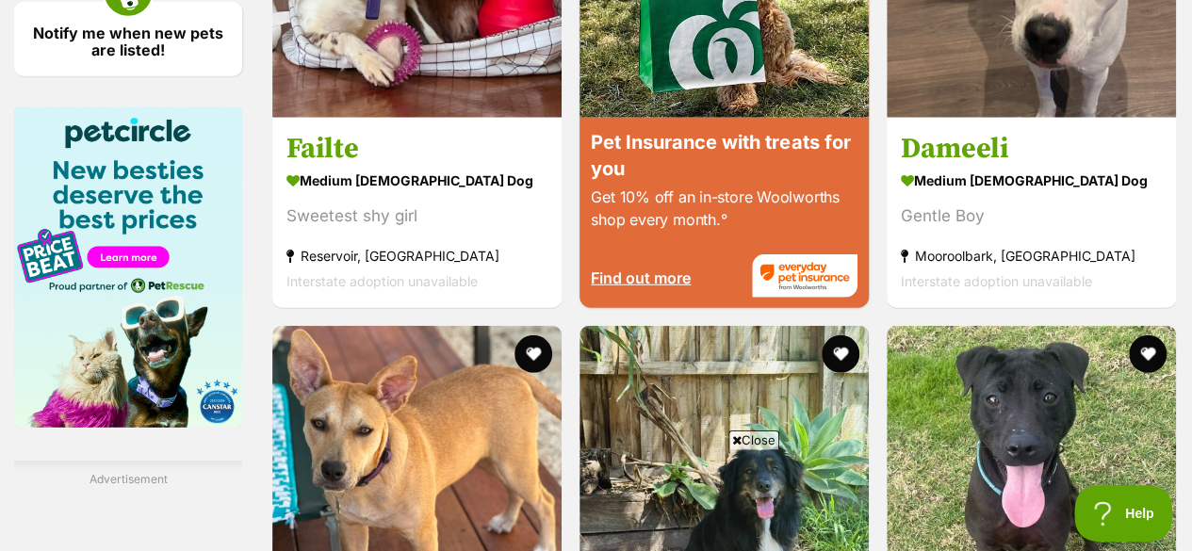
scroll to position [2921, 0]
